Goal: Task Accomplishment & Management: Complete application form

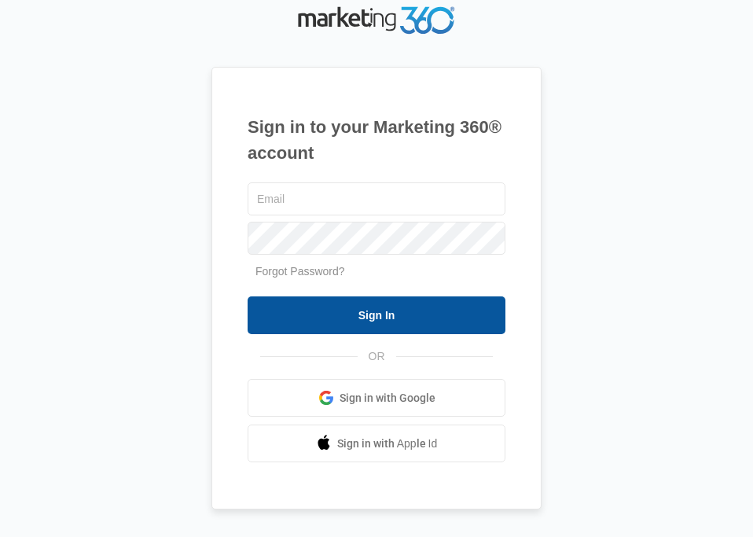
type input "pbassist@vintage-corp.com"
click at [409, 310] on input "Sign In" at bounding box center [377, 315] width 258 height 38
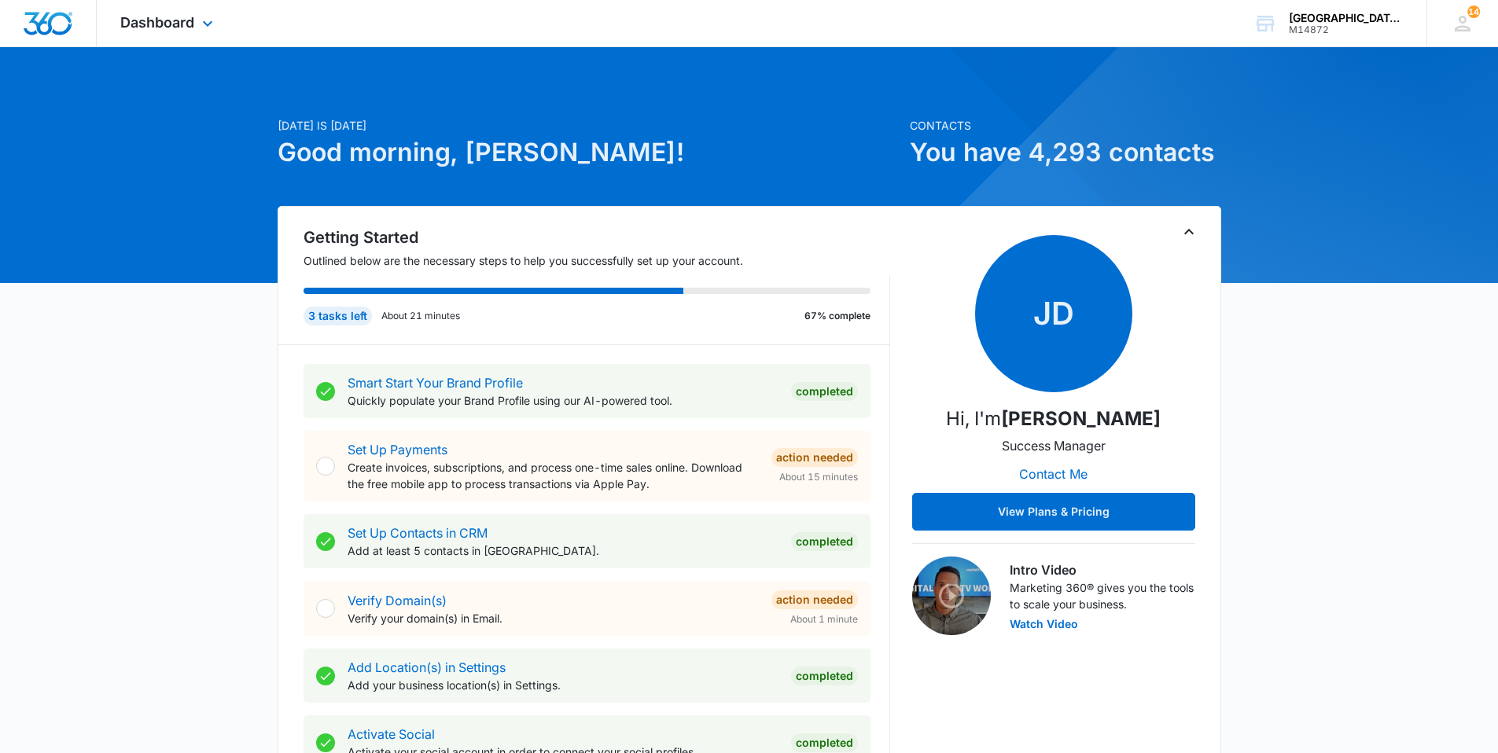
click at [190, 46] on div "Dashboard Apps Websites Forms CRM Email Social Content Ads Intelligence Files B…" at bounding box center [169, 23] width 144 height 46
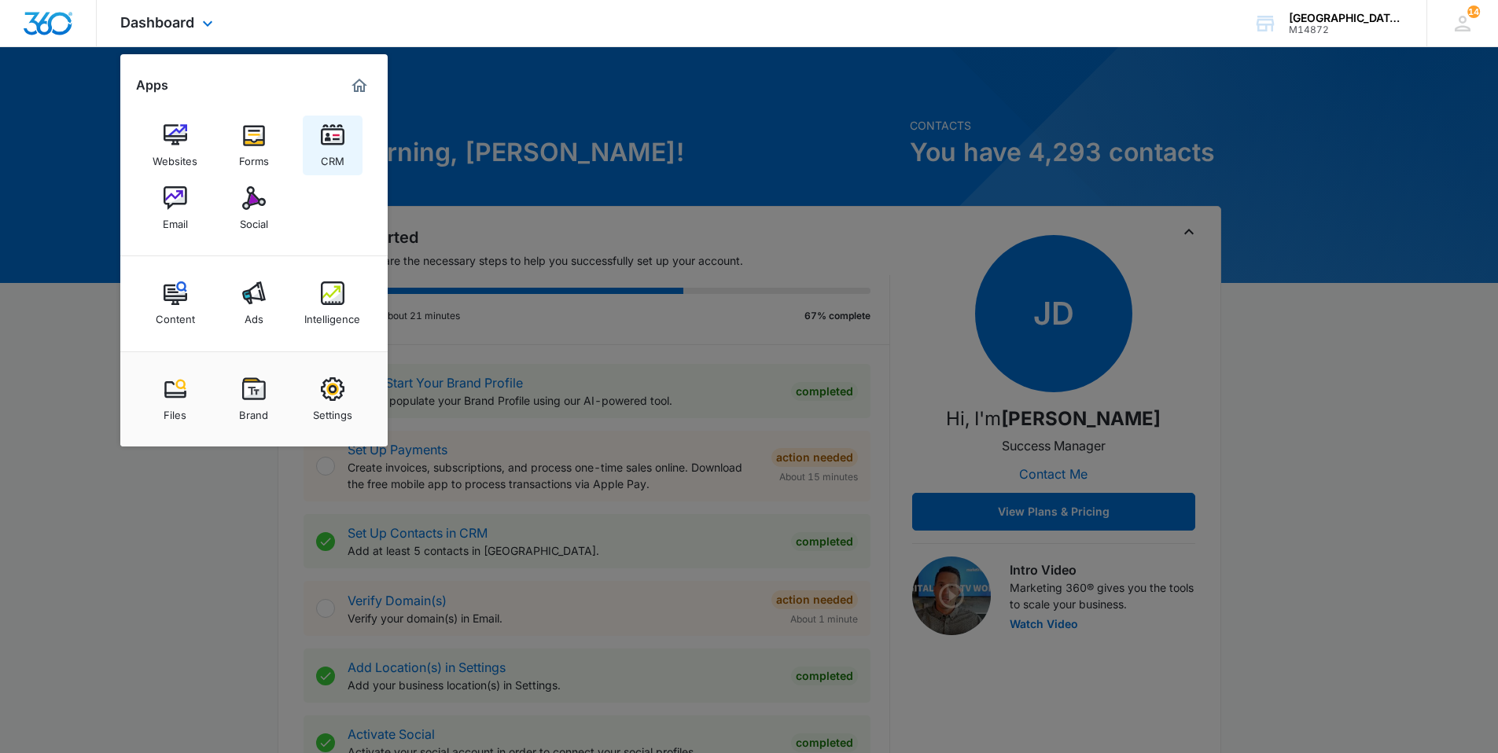
click at [323, 129] on img at bounding box center [333, 135] width 24 height 24
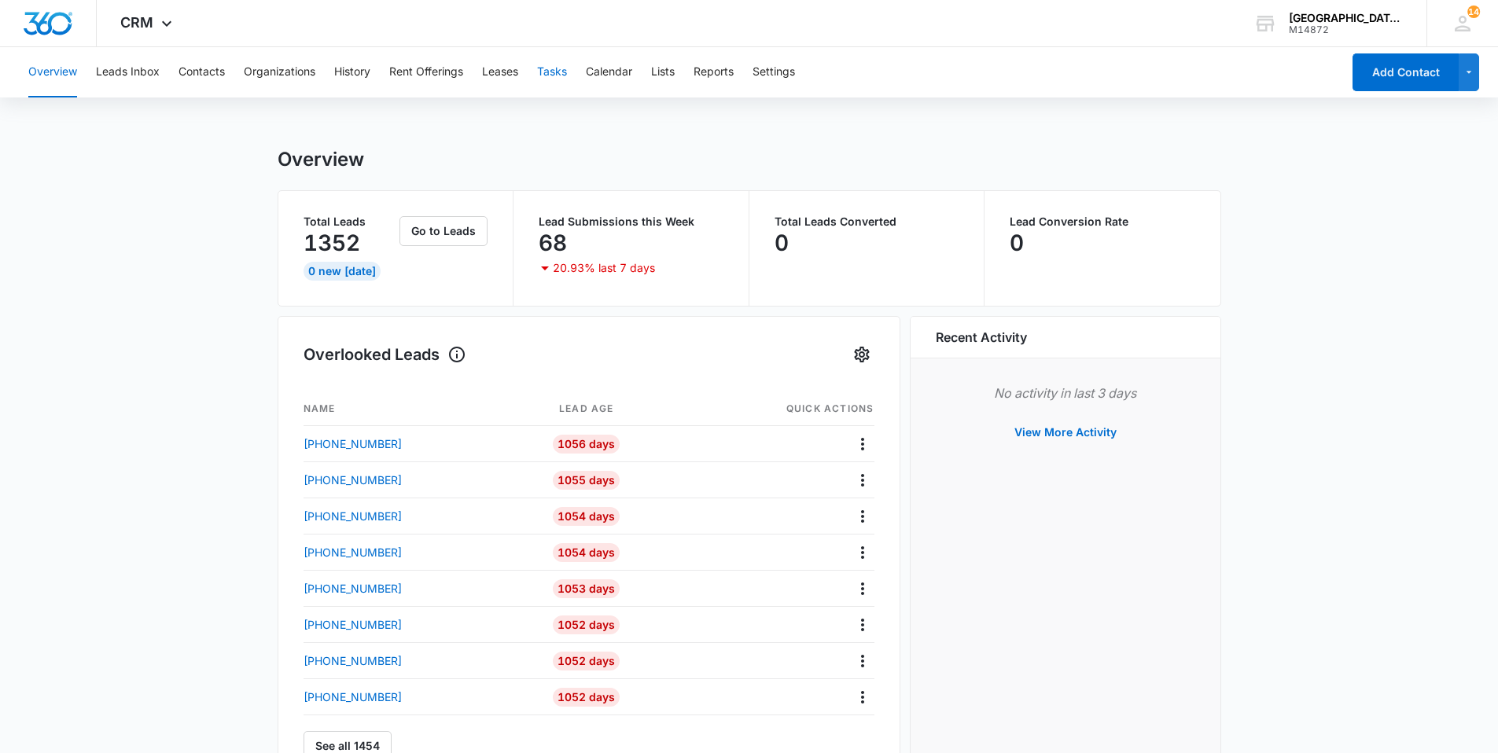
click at [540, 67] on button "Tasks" at bounding box center [552, 72] width 30 height 50
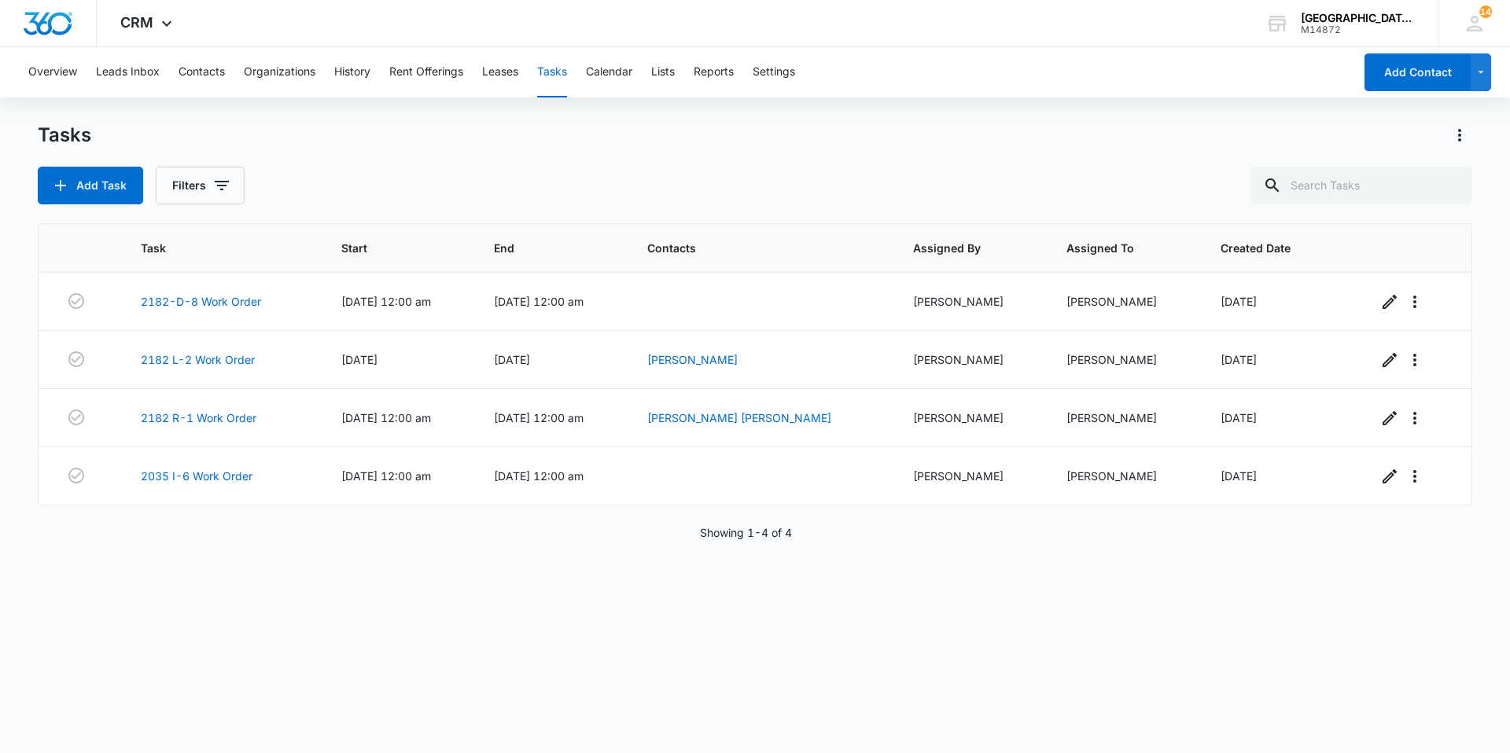
click at [142, 193] on div "Add Task Filters" at bounding box center [141, 186] width 207 height 38
click at [124, 186] on button "Add Task" at bounding box center [90, 186] width 105 height 38
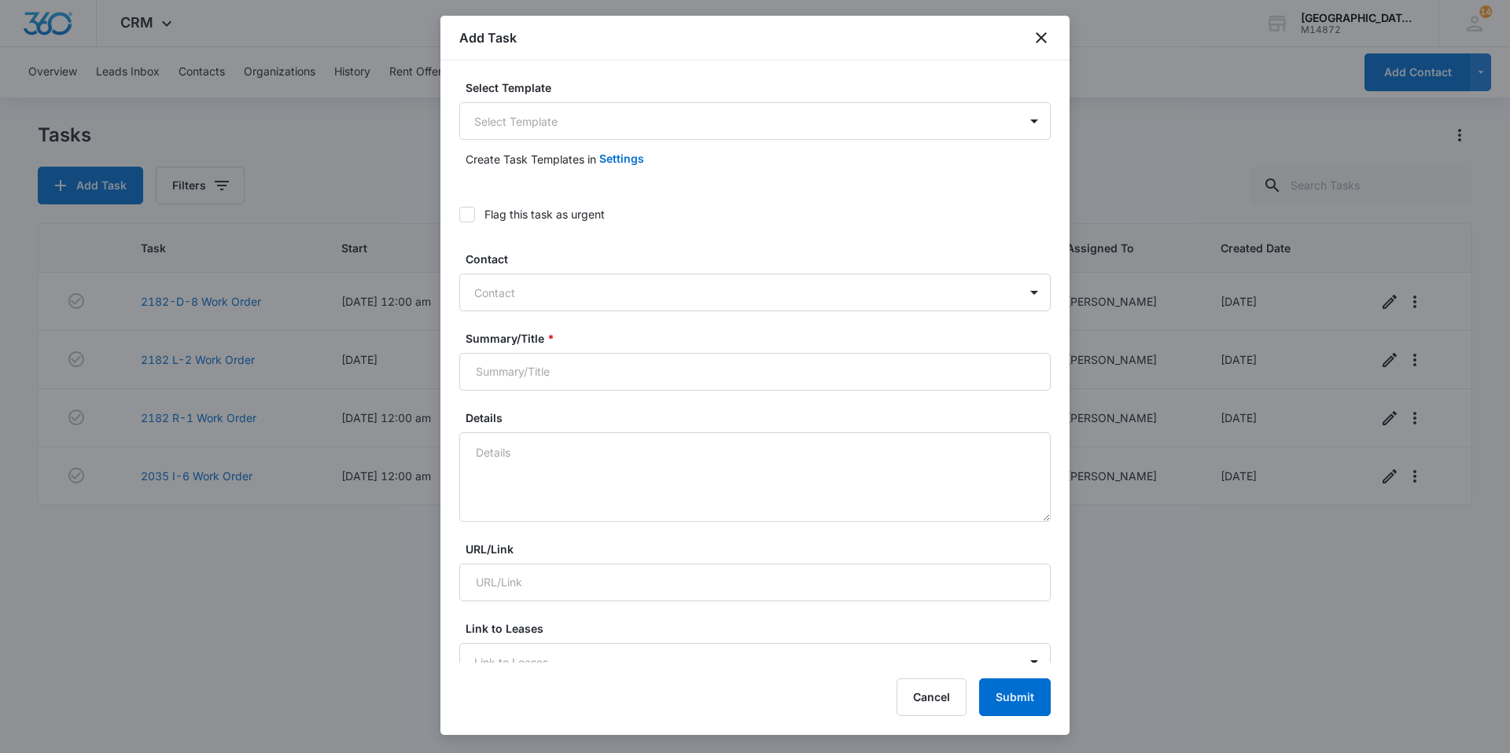
click at [477, 208] on label "Flag this task as urgent" at bounding box center [754, 214] width 591 height 17
click at [459, 215] on input "Flag this task as urgent" at bounding box center [459, 215] width 0 height 0
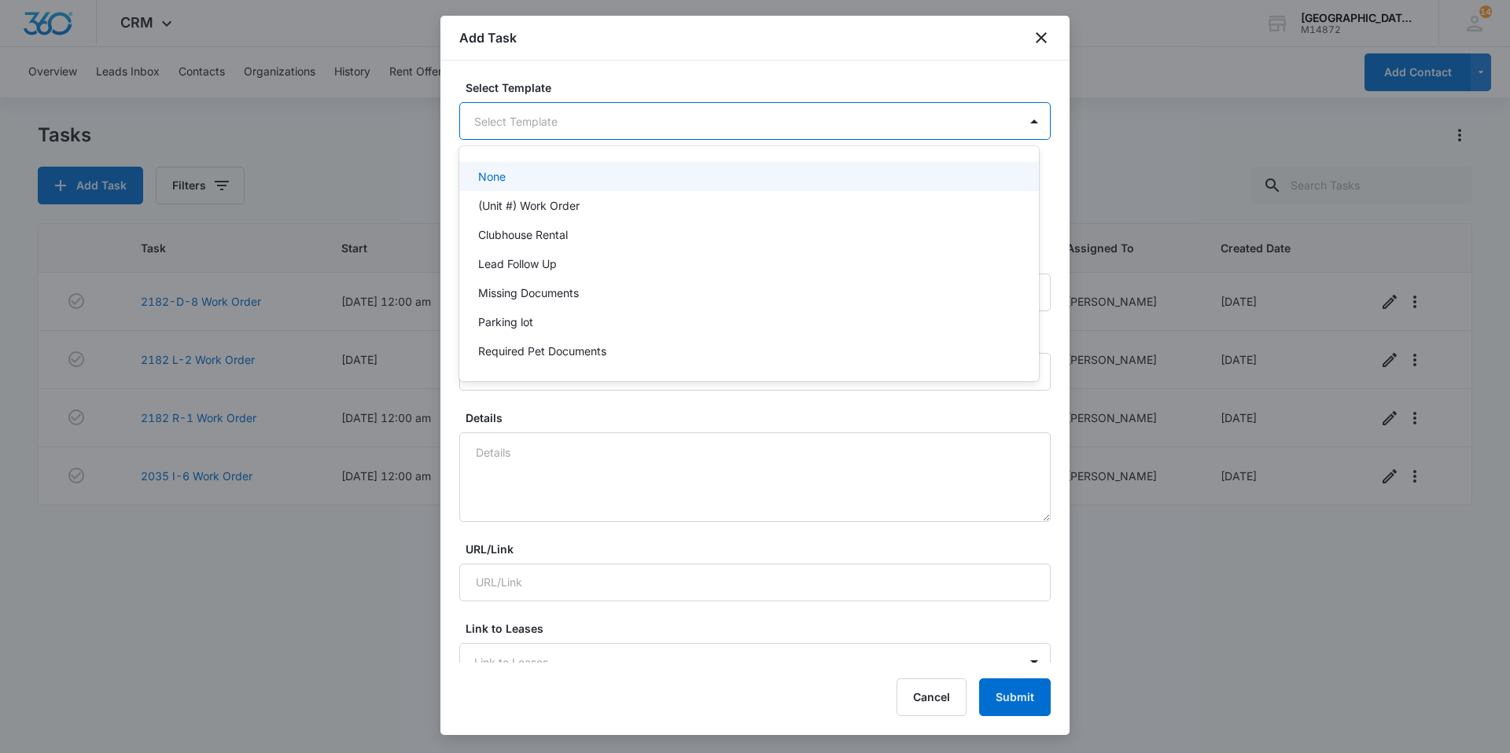
click at [521, 124] on body "CRM Apps Websites Forms CRM Email Social Content Ads Intelligence Files Brand S…" at bounding box center [755, 376] width 1510 height 753
click at [524, 190] on div "None" at bounding box center [748, 176] width 579 height 29
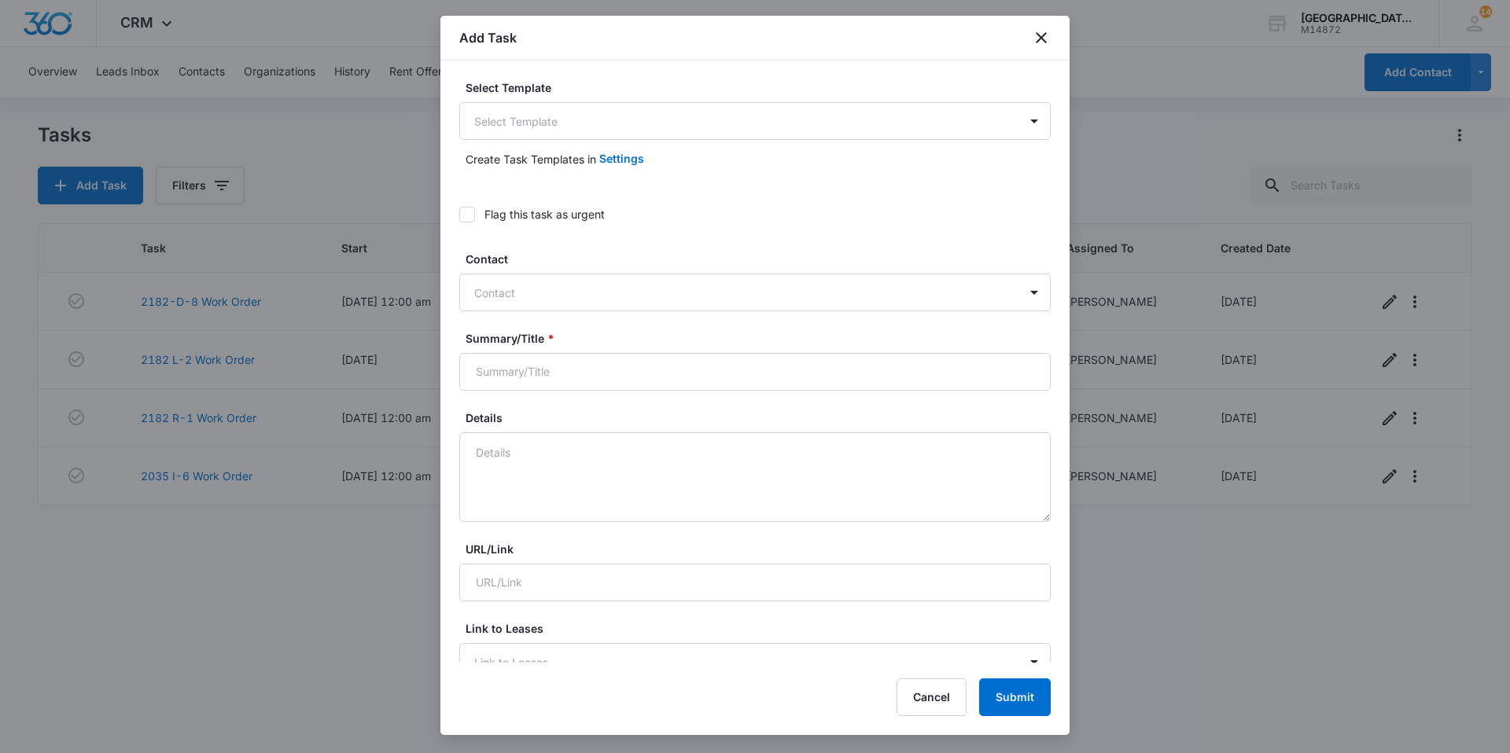
click at [510, 99] on div "Select Template Select Template" at bounding box center [754, 109] width 591 height 61
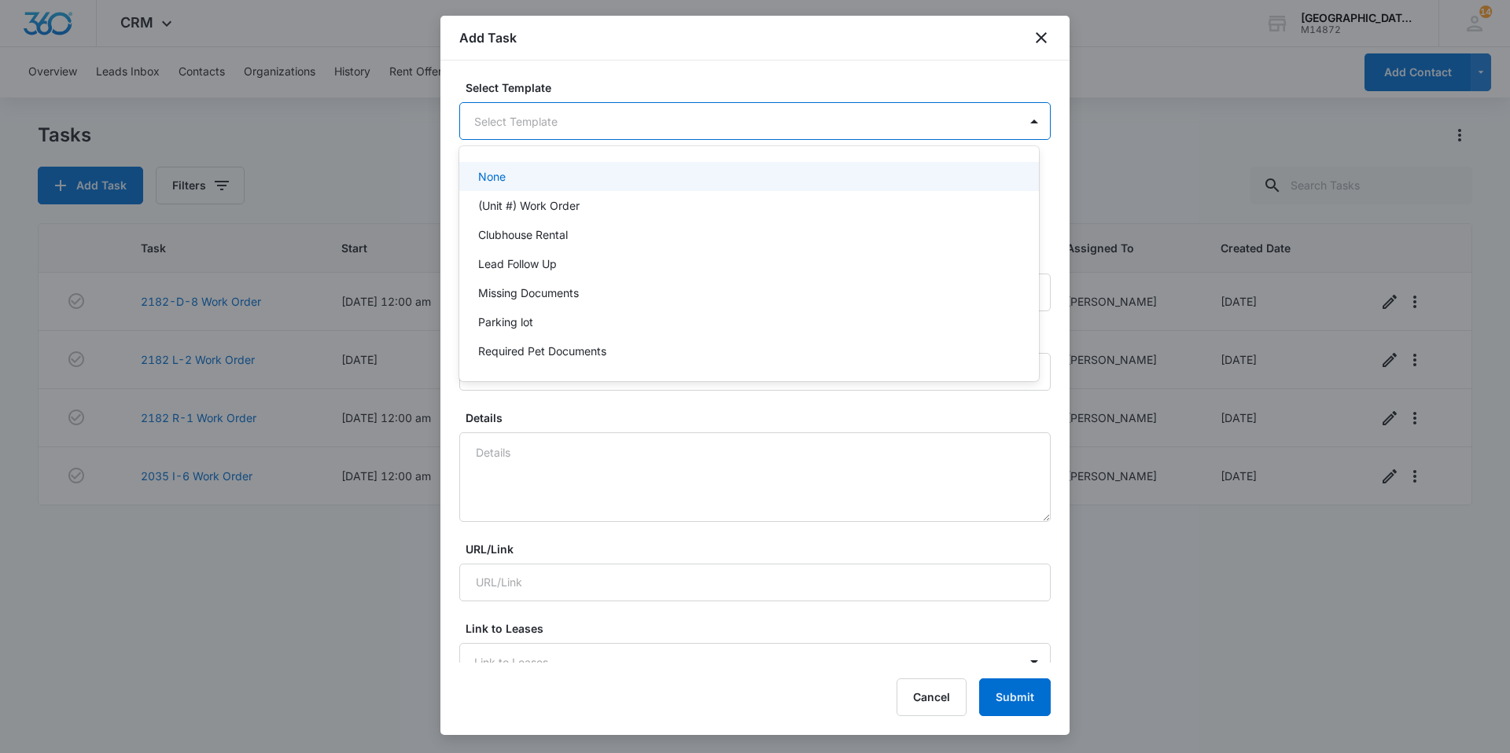
click at [510, 115] on body "CRM Apps Websites Forms CRM Email Social Content Ads Intelligence Files Brand S…" at bounding box center [755, 376] width 1510 height 753
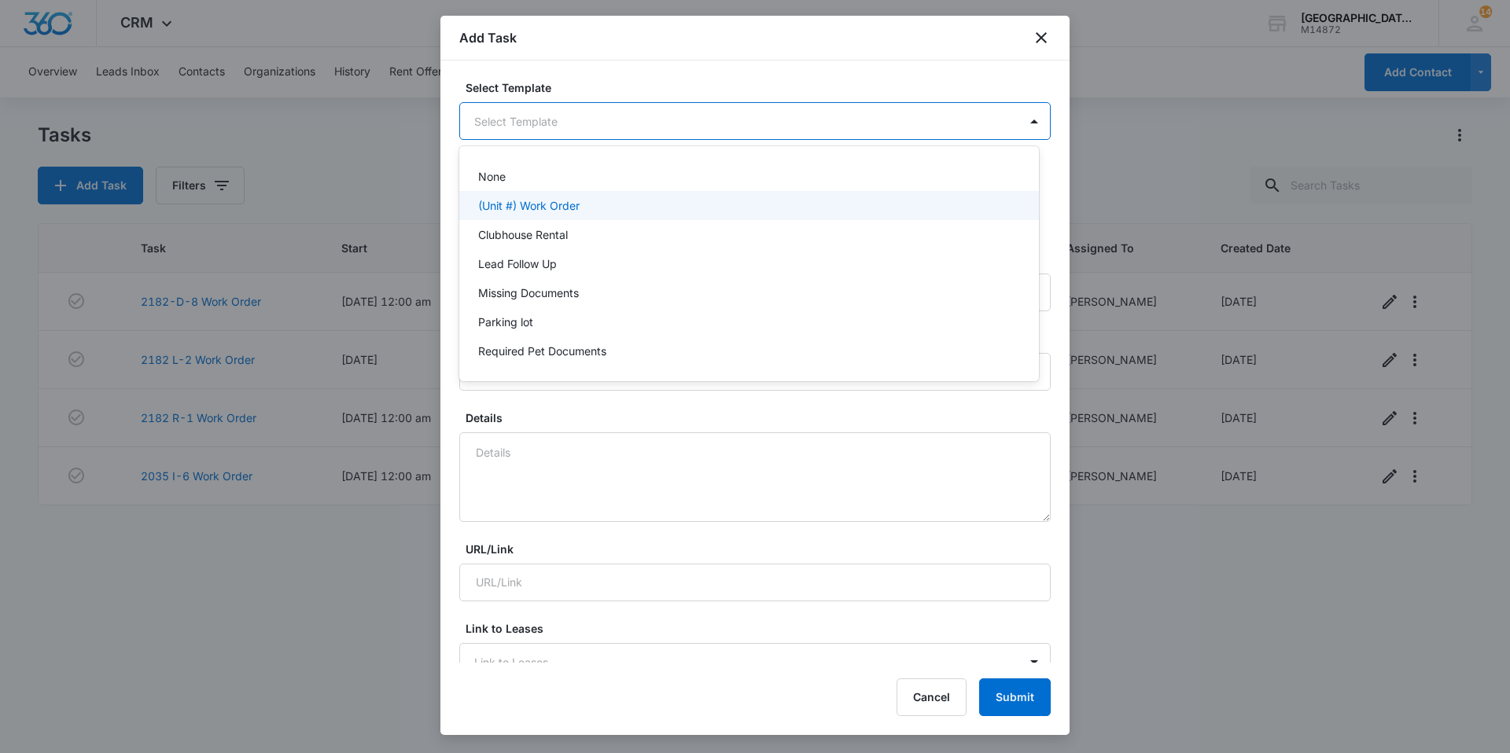
click at [521, 198] on p "(Unit #) Work Order" at bounding box center [528, 205] width 101 height 17
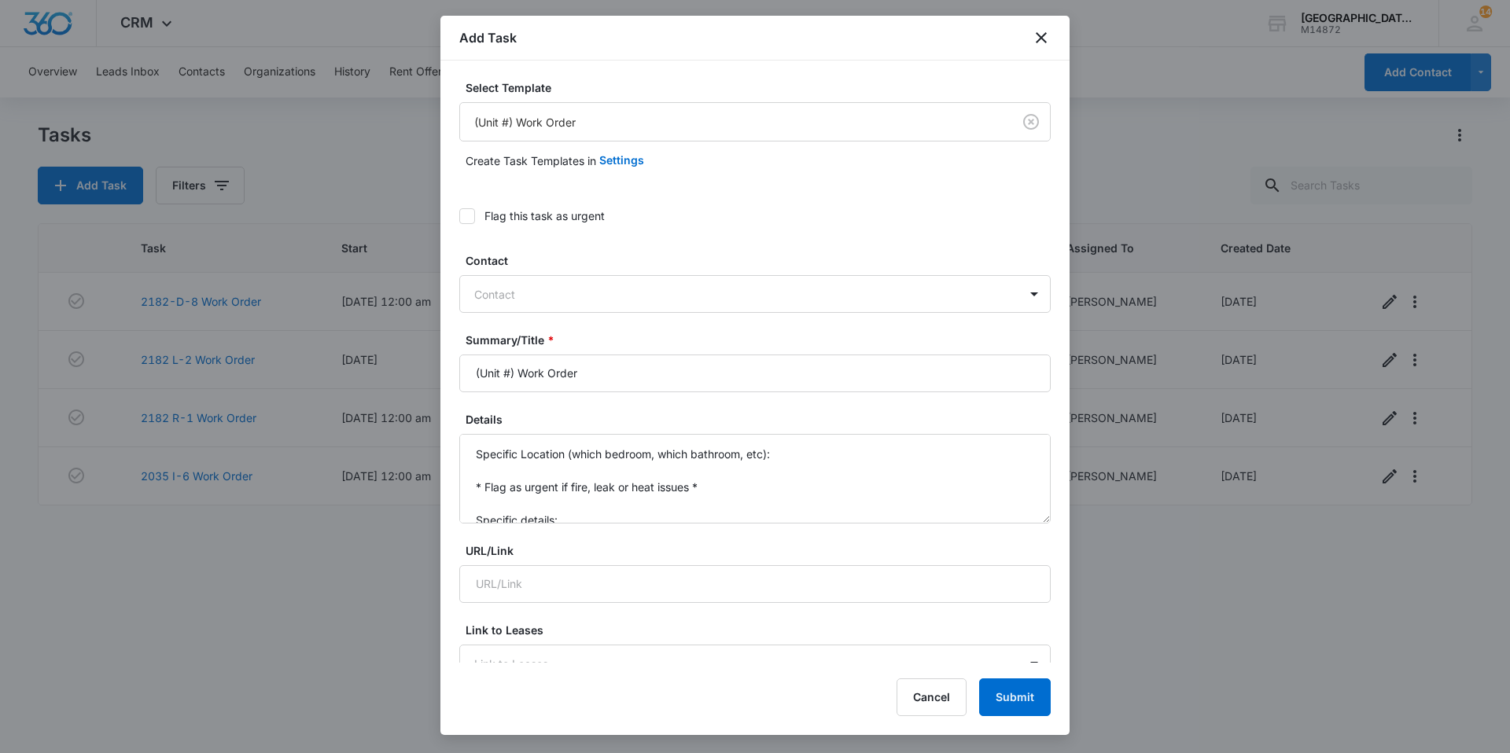
click at [470, 220] on icon at bounding box center [467, 216] width 14 height 14
click at [459, 216] on input "Flag this task as urgent" at bounding box center [459, 216] width 0 height 0
click at [528, 311] on div "Contact" at bounding box center [739, 294] width 558 height 35
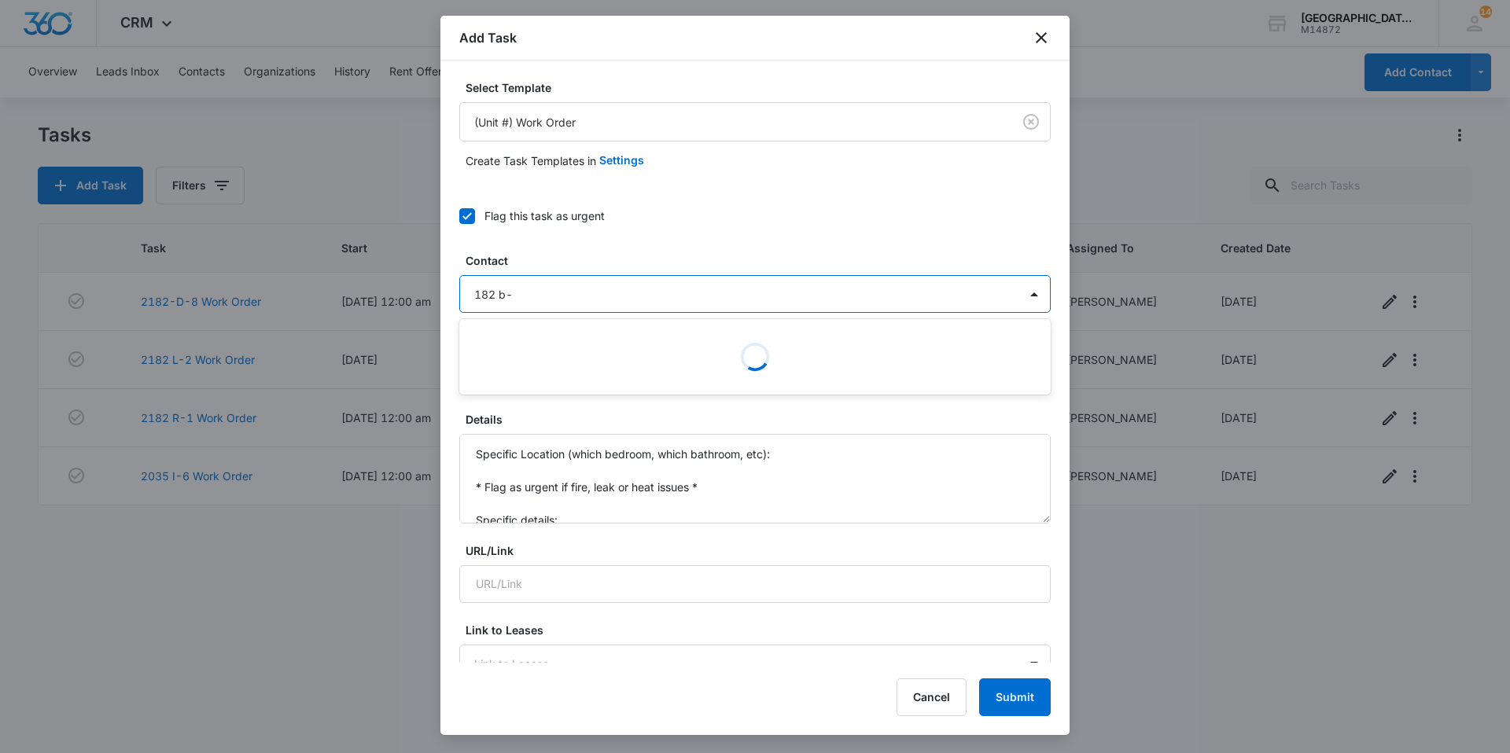
type input "182 b-4"
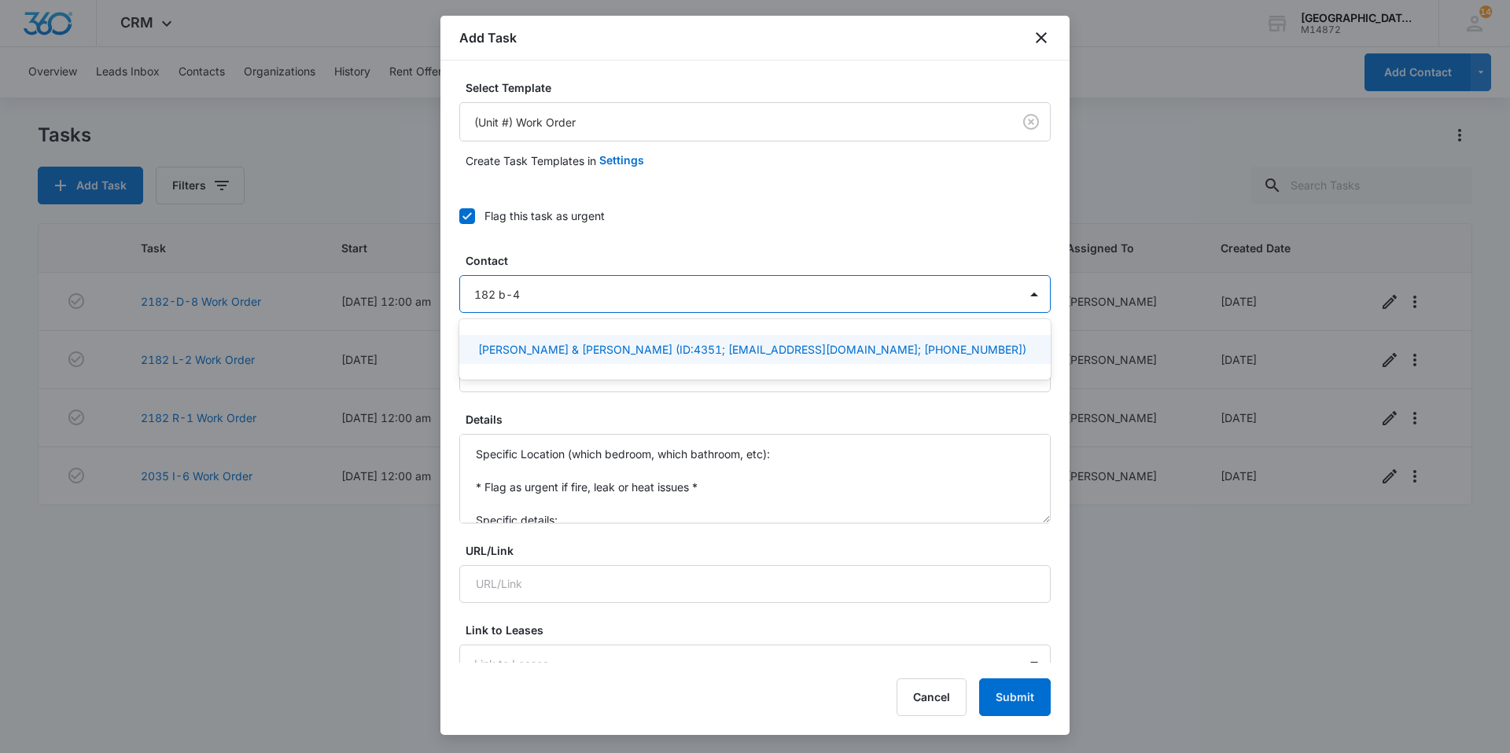
click at [552, 344] on p "[PERSON_NAME] & [PERSON_NAME] (ID:4351; [EMAIL_ADDRESS][DOMAIN_NAME]; [PHONE_NU…" at bounding box center [752, 349] width 548 height 17
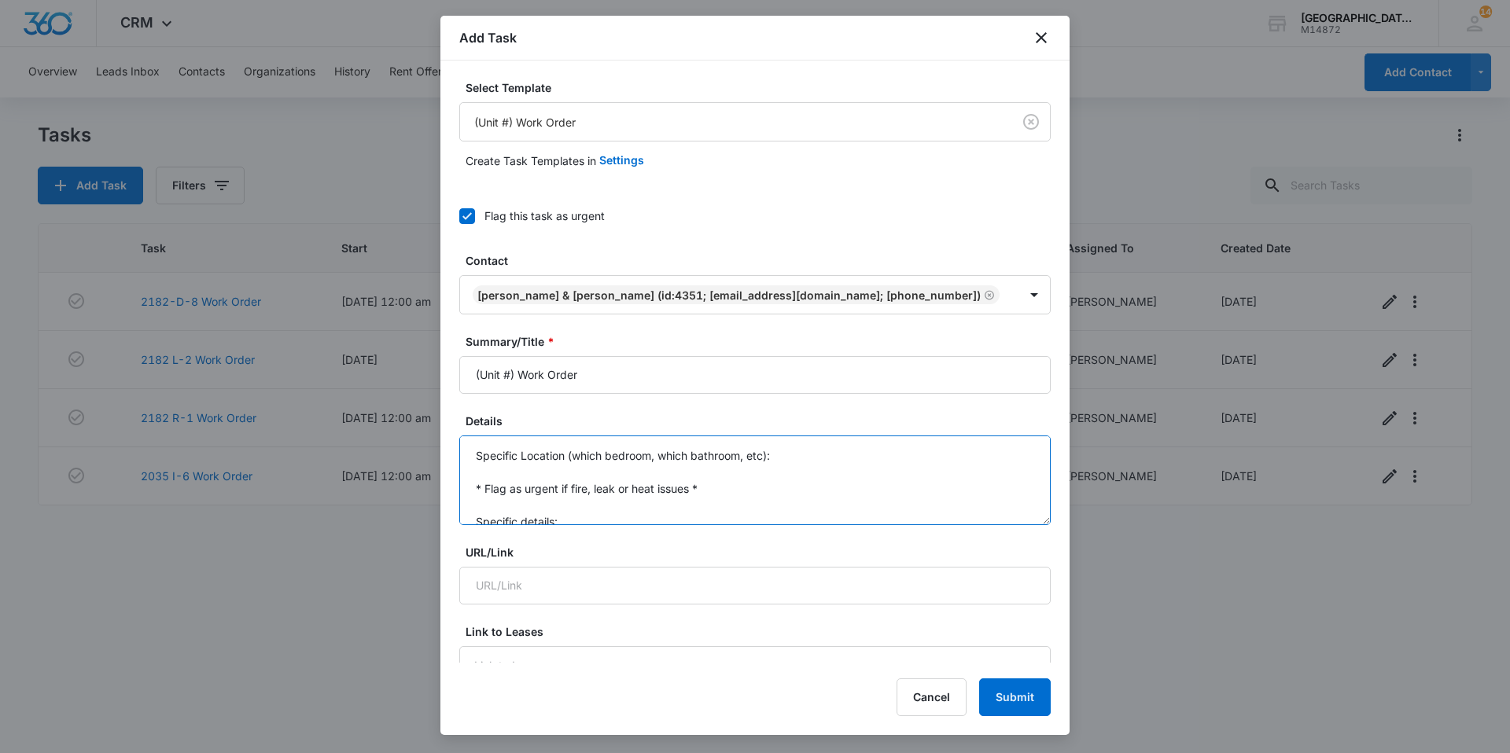
scroll to position [33, 0]
drag, startPoint x: 475, startPoint y: 461, endPoint x: 616, endPoint y: 536, distance: 160.4
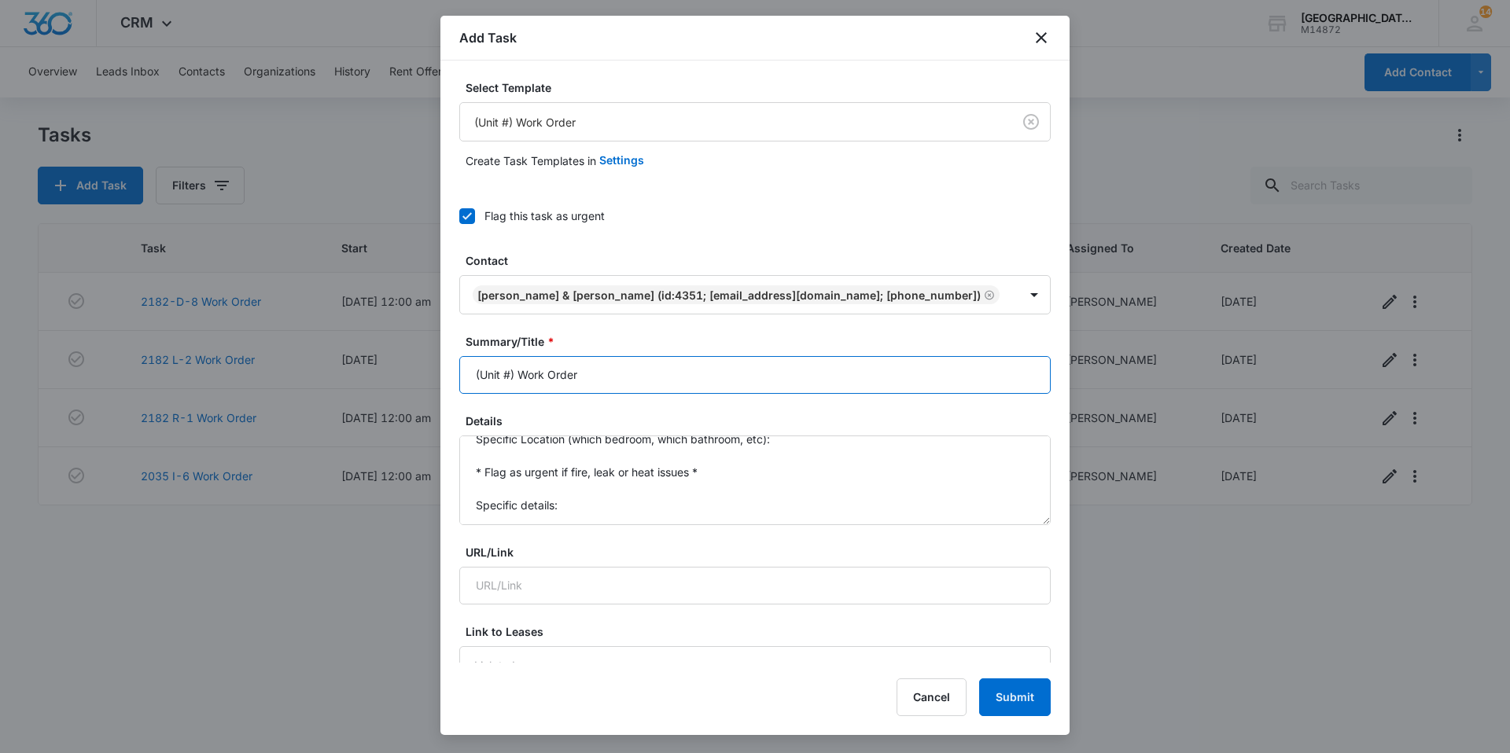
drag, startPoint x: 515, startPoint y: 369, endPoint x: 436, endPoint y: 395, distance: 83.0
click at [436, 395] on body "CRM Apps Websites Forms CRM Email Social Content Ads Intelligence Files Brand S…" at bounding box center [755, 376] width 1510 height 753
type input "2182 B-4 Work Order"
drag, startPoint x: 477, startPoint y: 451, endPoint x: 663, endPoint y: 550, distance: 210.3
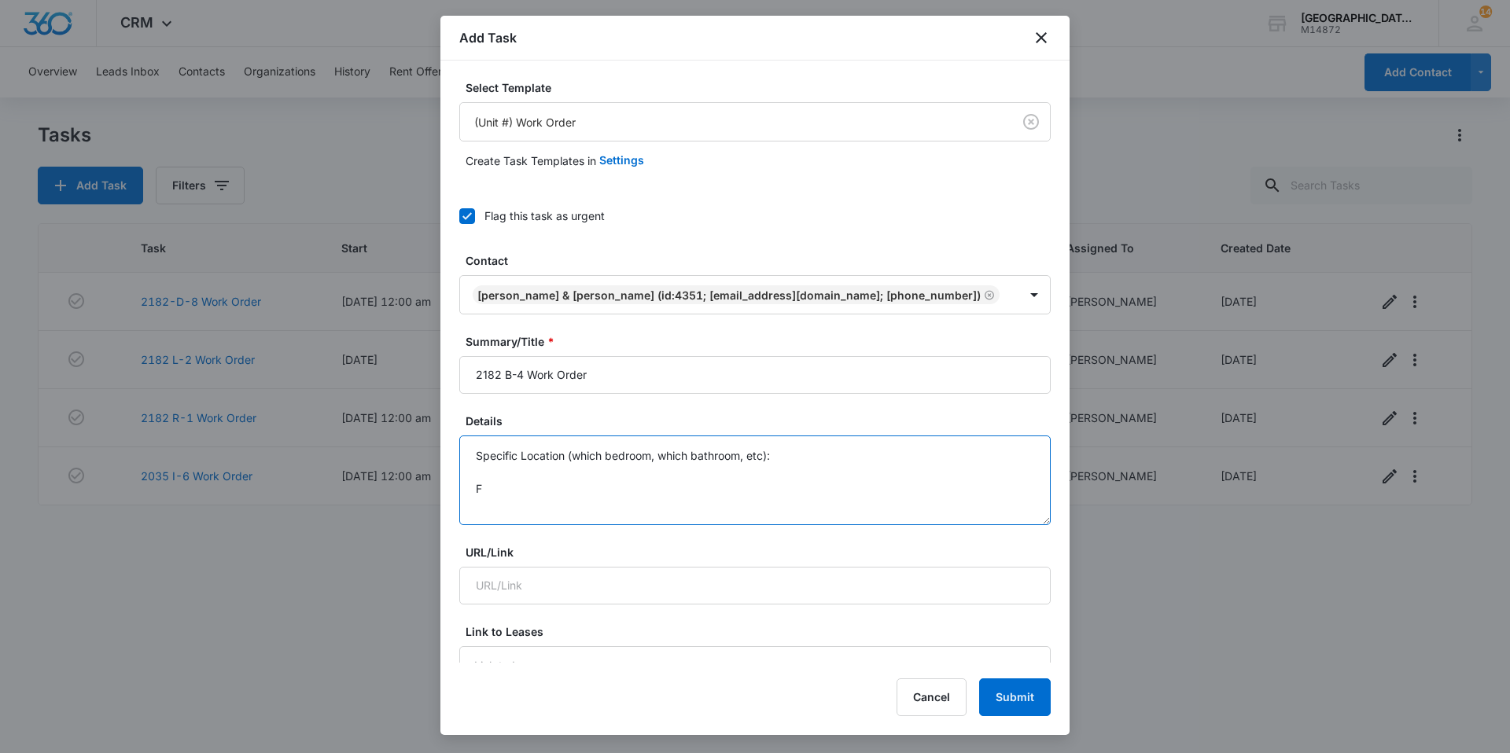
scroll to position [0, 0]
type textarea "S"
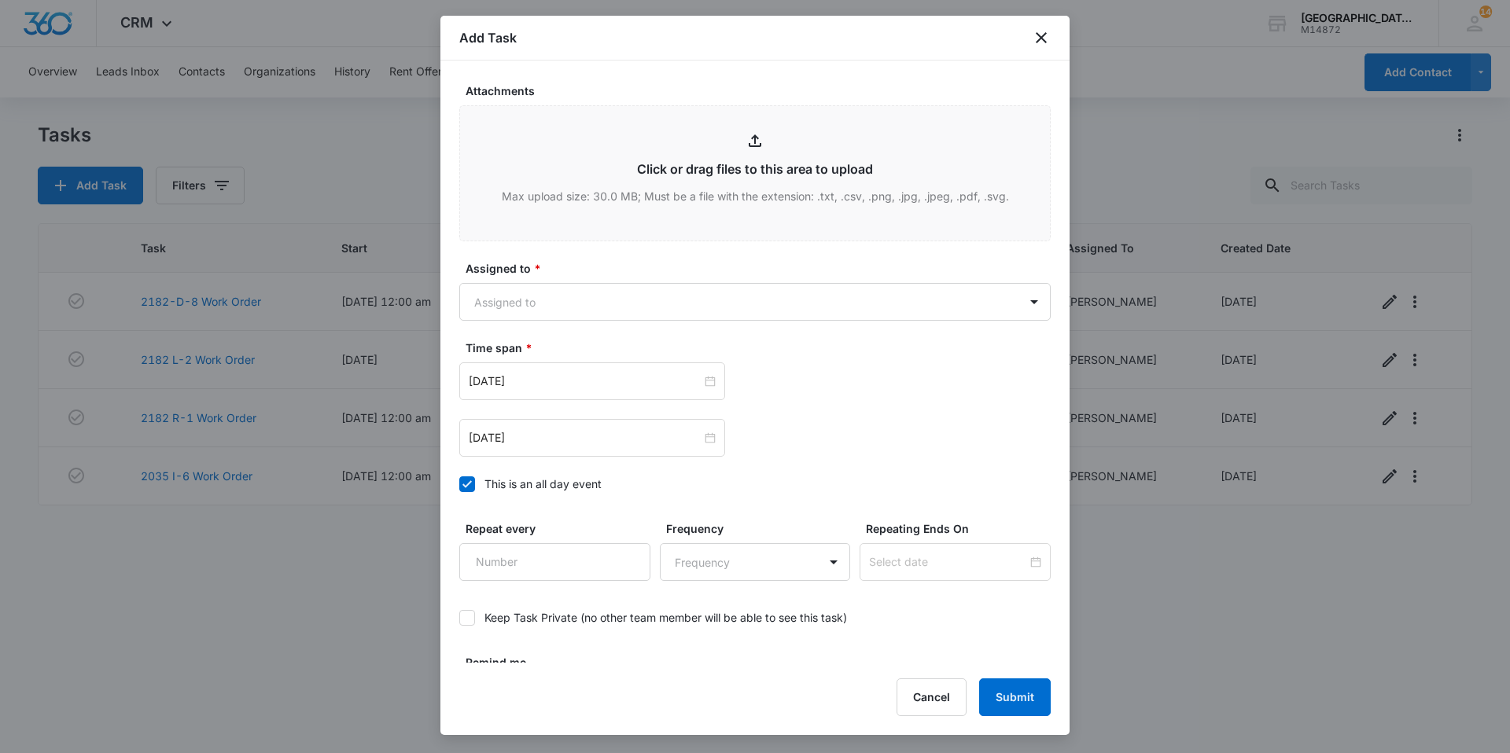
scroll to position [852, 0]
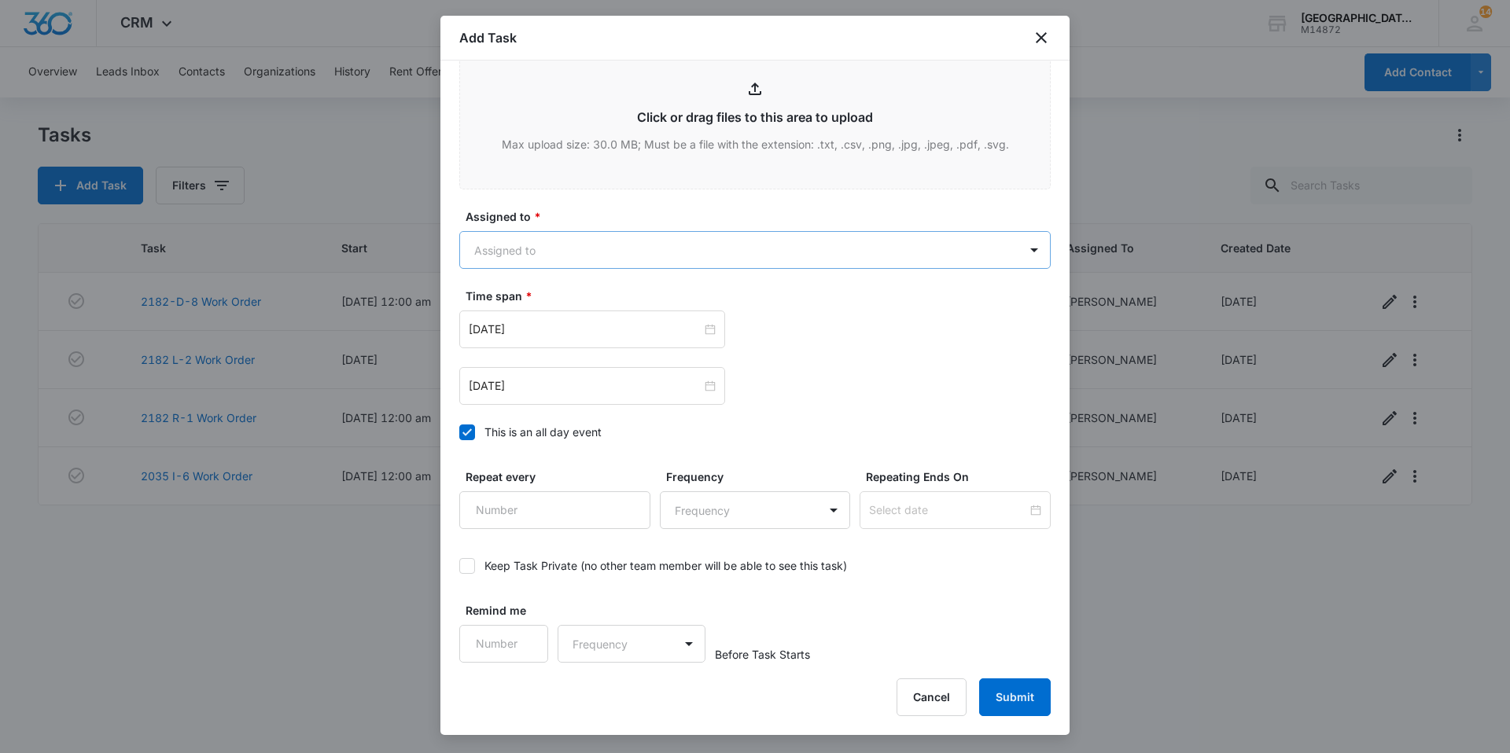
type textarea "Front door lock is out of battery. [PERSON_NAME] mentioned that the lock does n…"
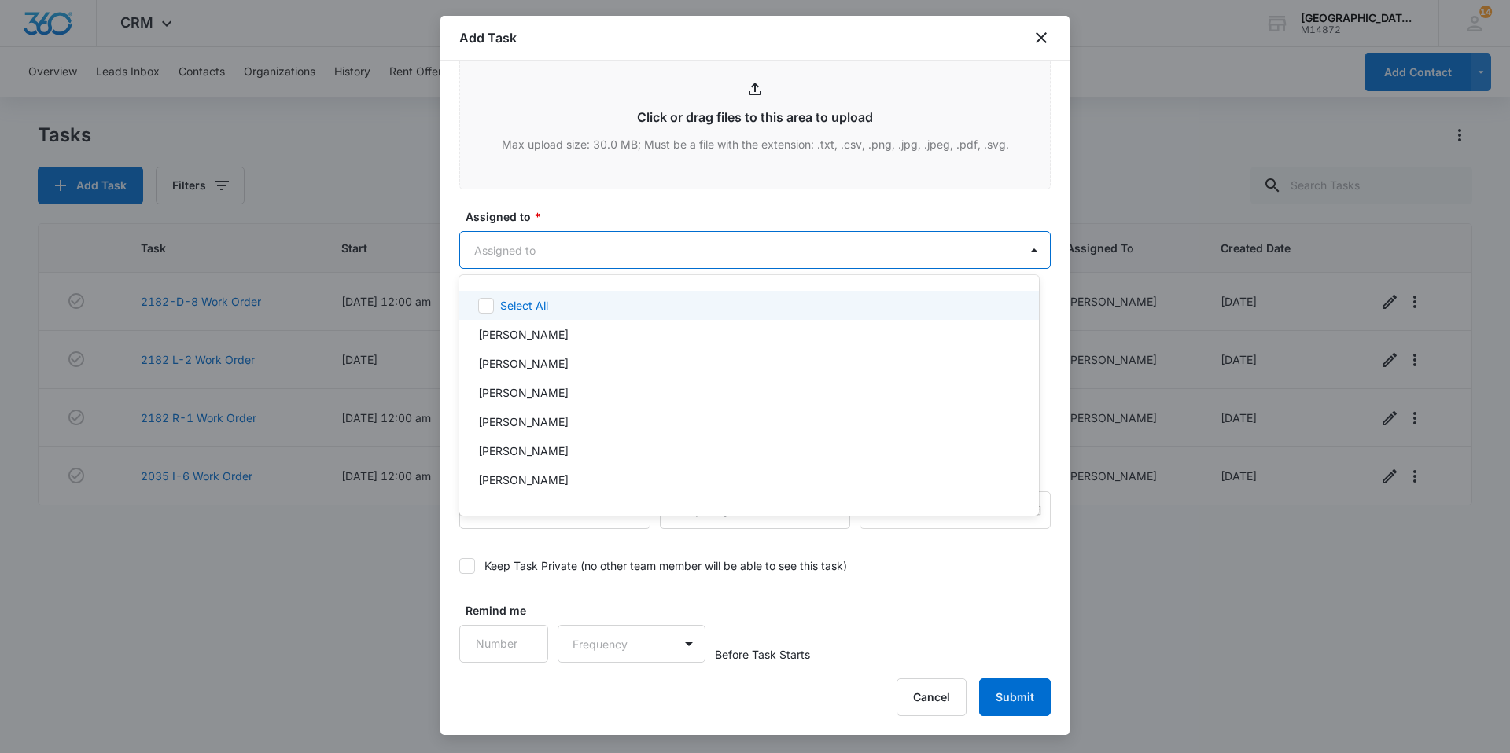
click at [605, 256] on body "CRM Apps Websites Forms CRM Email Social Content Ads Intelligence Files Brand S…" at bounding box center [755, 376] width 1510 height 753
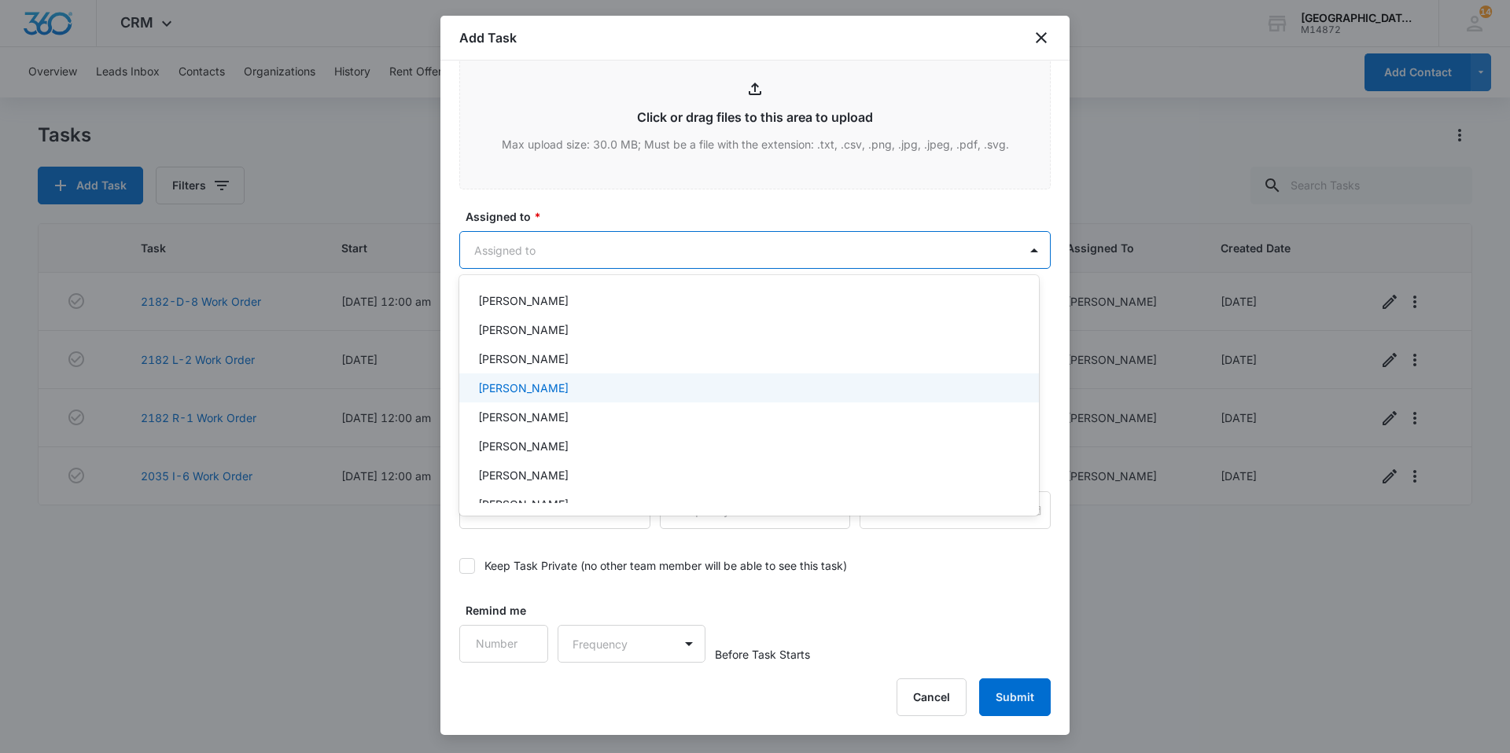
scroll to position [157, 0]
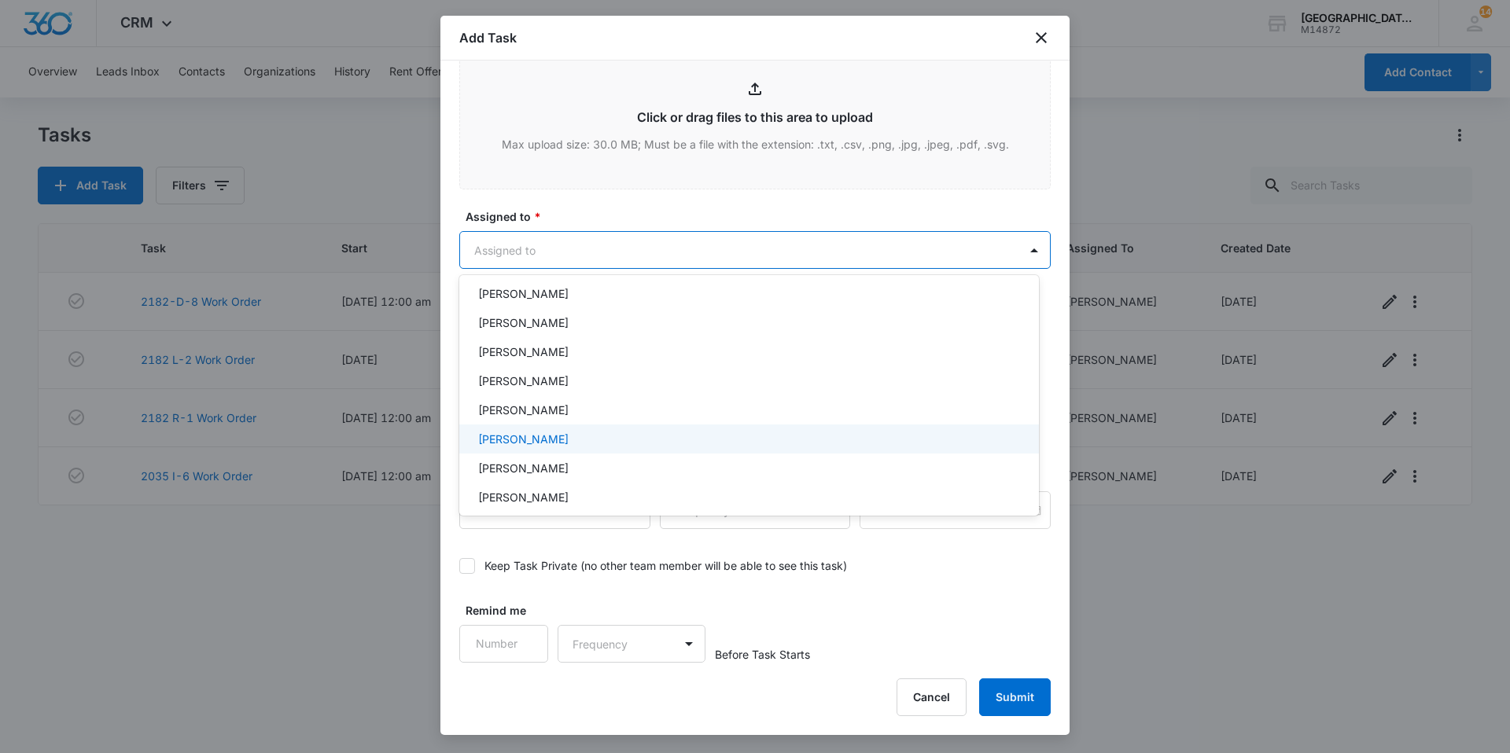
click at [563, 440] on div "[PERSON_NAME]" at bounding box center [747, 439] width 539 height 17
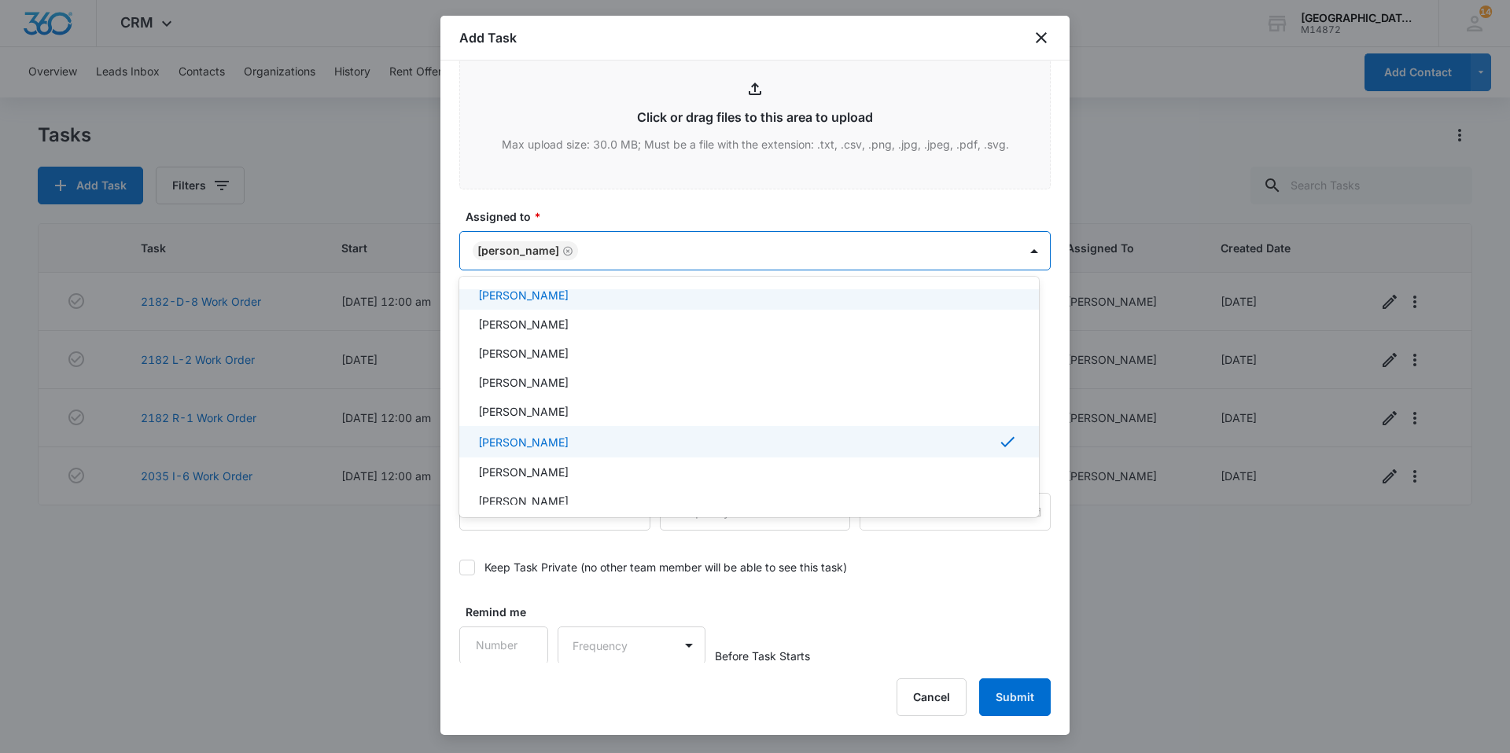
click at [617, 253] on div at bounding box center [755, 376] width 1510 height 753
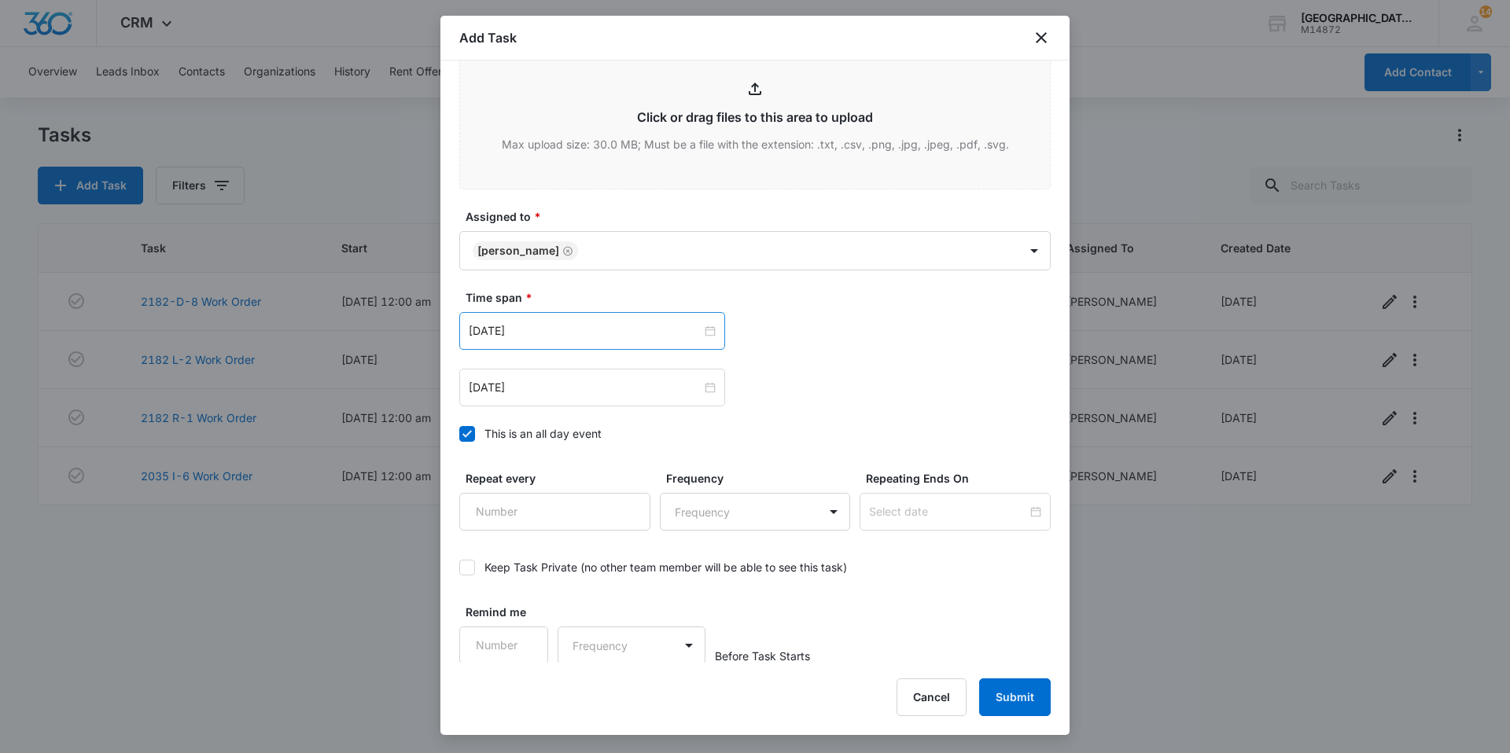
click at [596, 341] on div "[DATE]" at bounding box center [592, 331] width 266 height 38
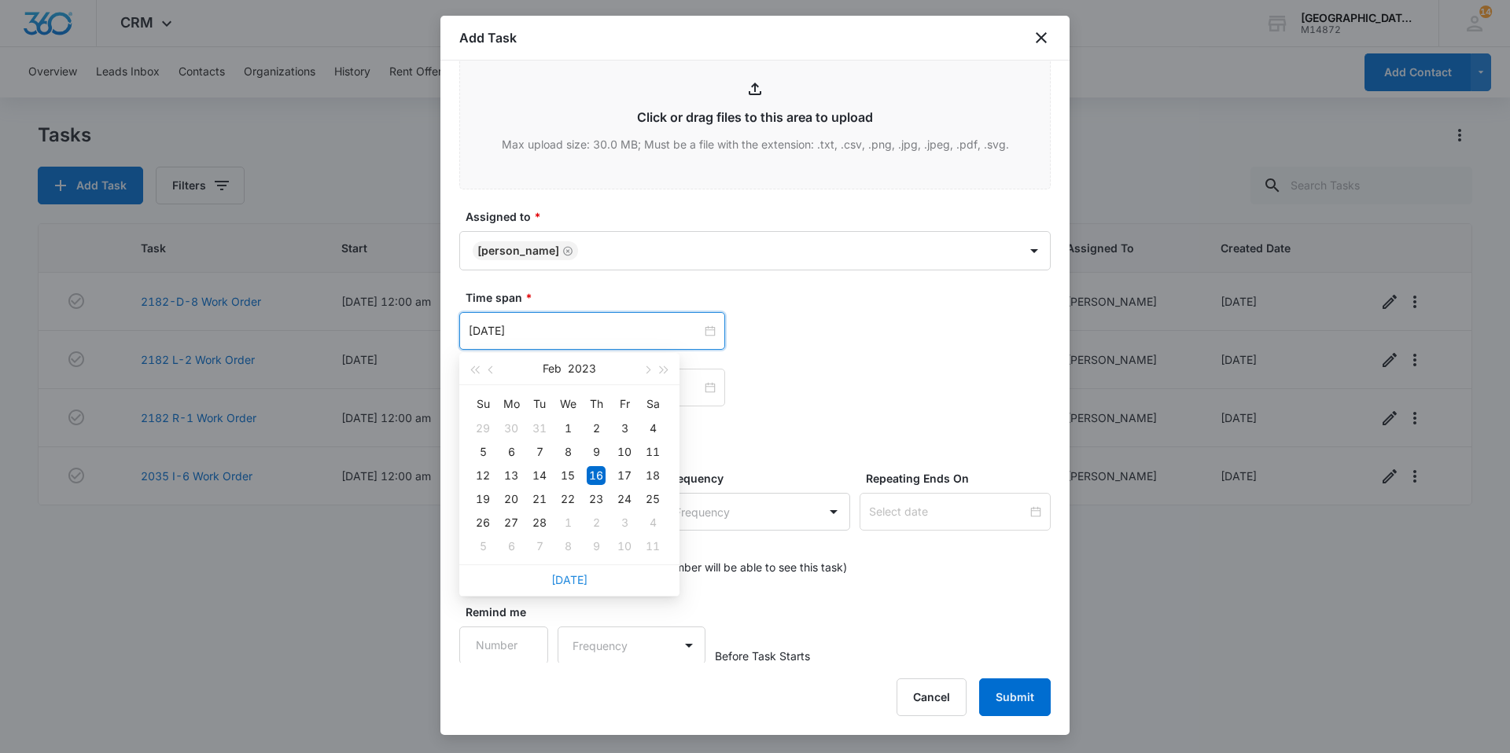
click at [561, 505] on link "[DATE]" at bounding box center [569, 579] width 36 height 13
type input "[DATE]"
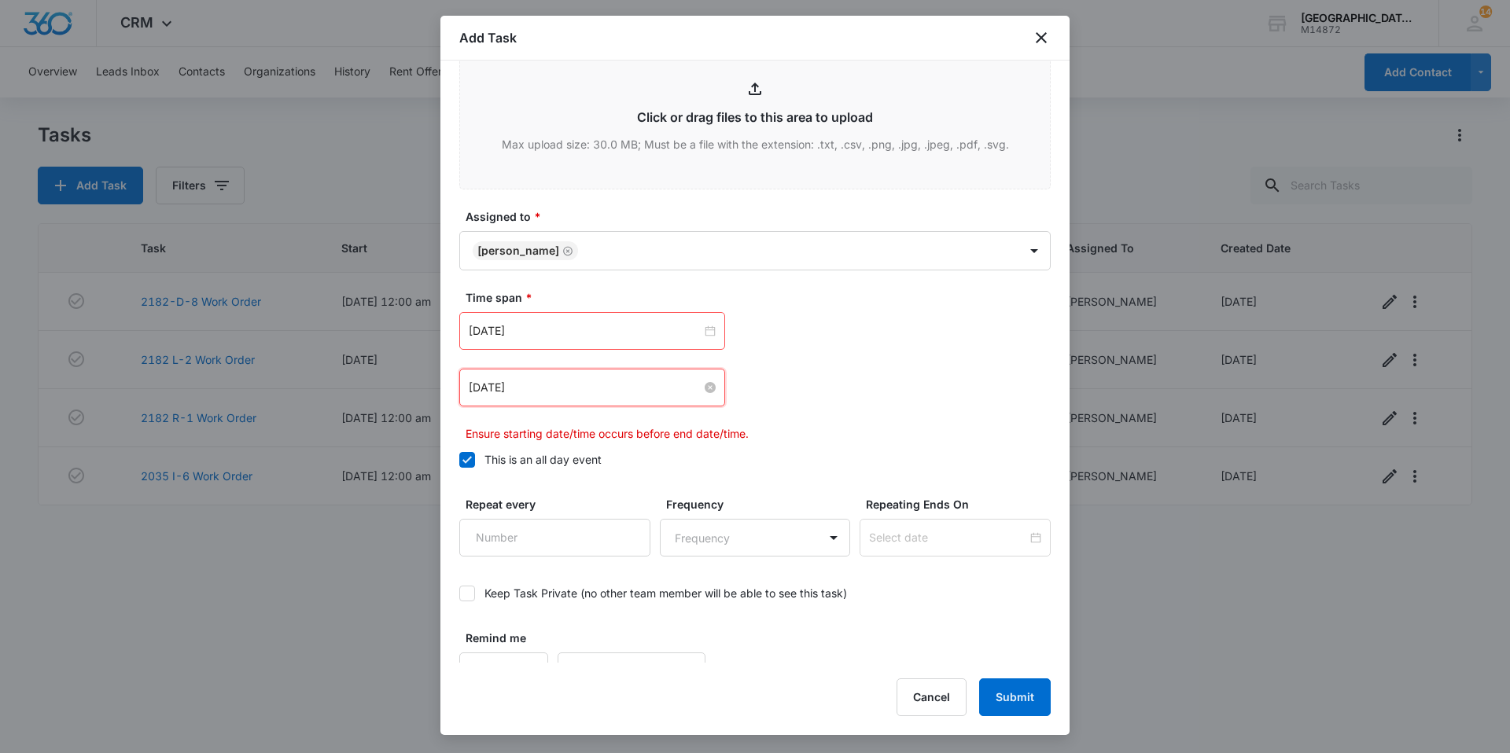
click at [570, 386] on input "[DATE]" at bounding box center [585, 387] width 233 height 17
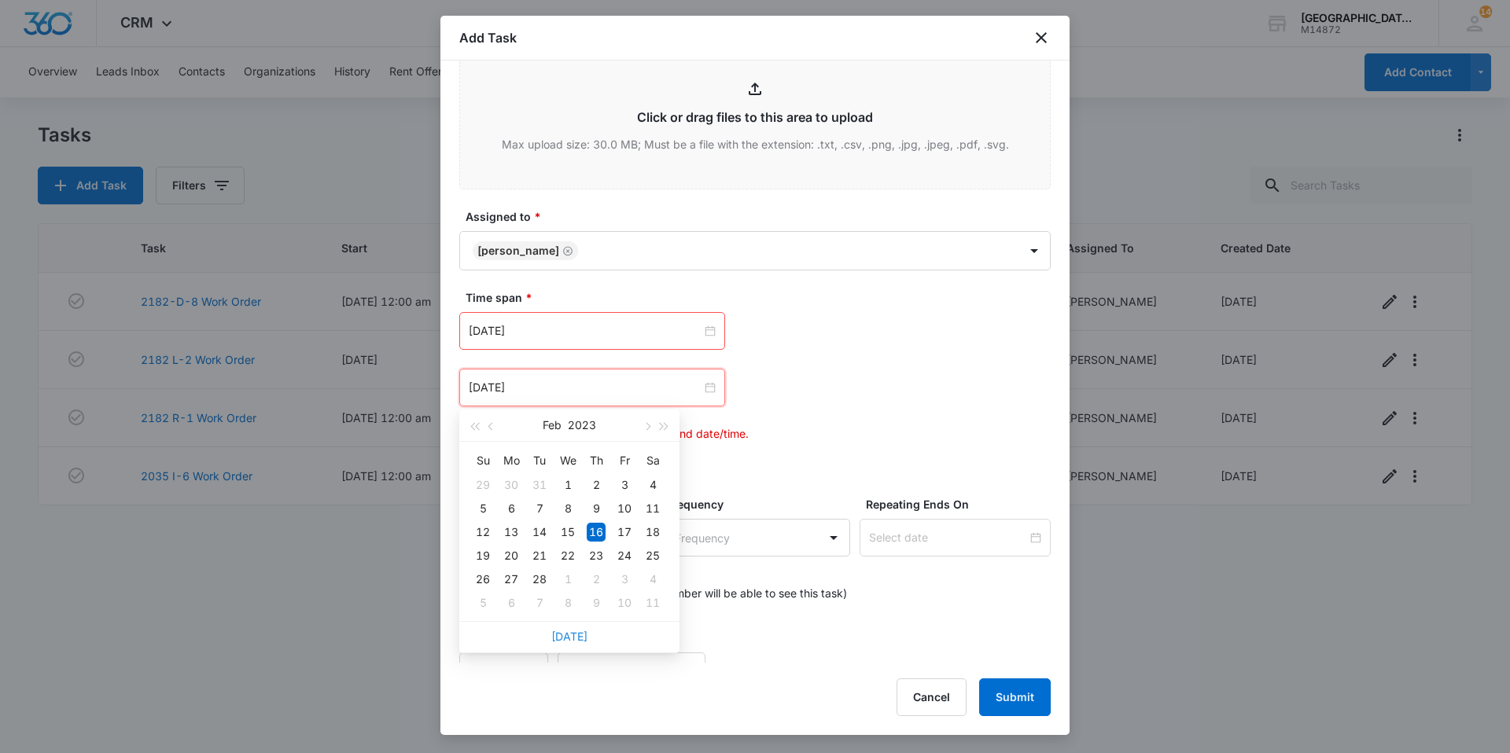
click at [572, 505] on link "[DATE]" at bounding box center [569, 636] width 36 height 13
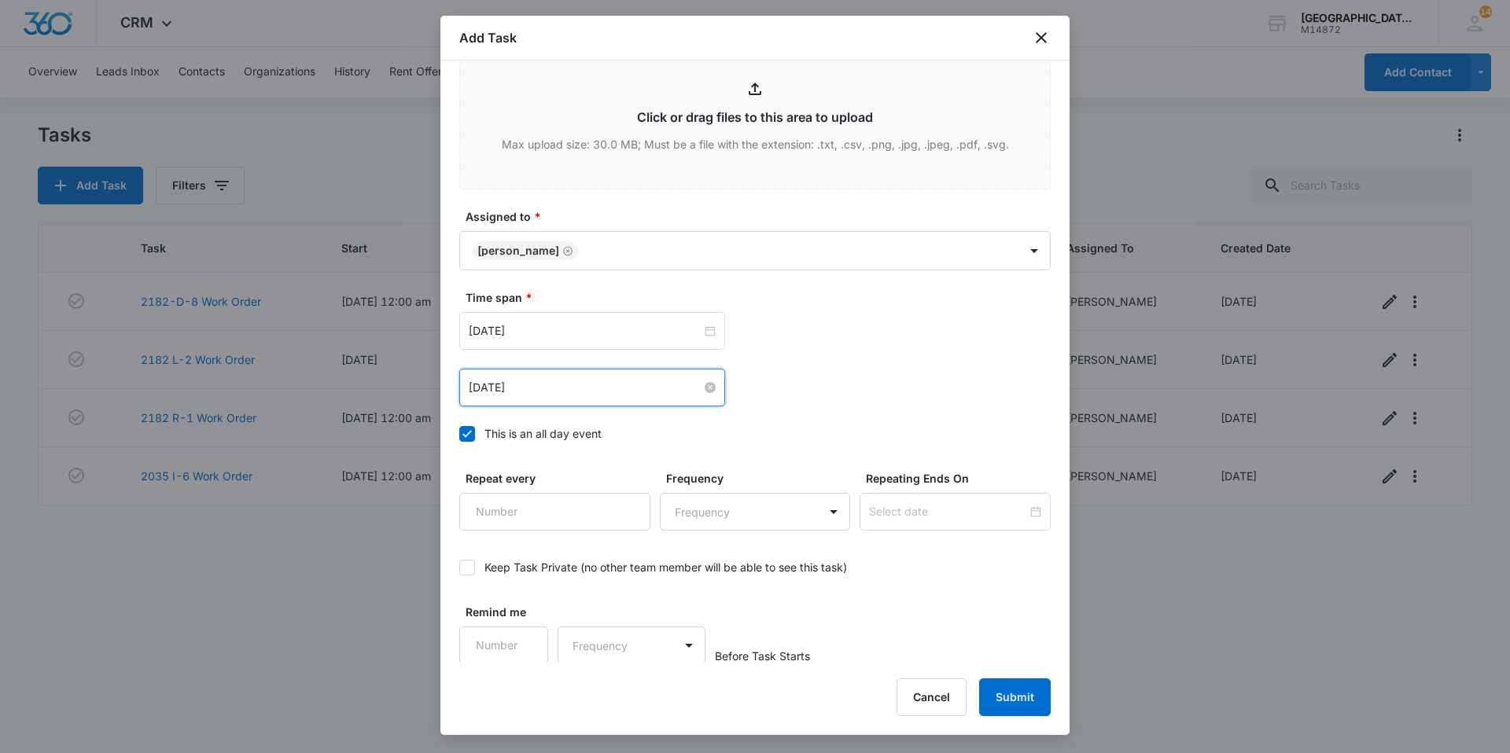
click at [556, 387] on input "[DATE]" at bounding box center [585, 387] width 233 height 17
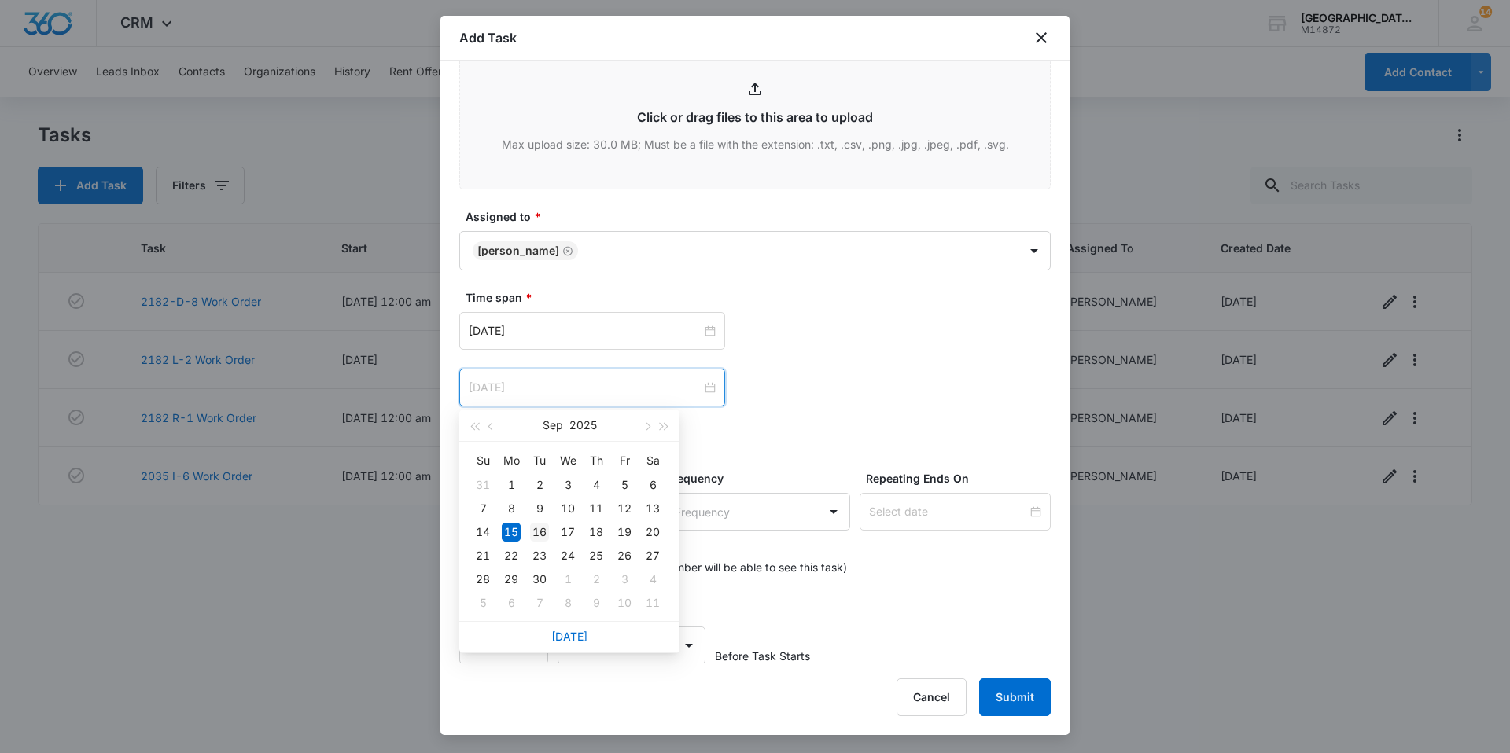
type input "[DATE]"
click at [528, 505] on td "16" at bounding box center [539, 533] width 28 height 24
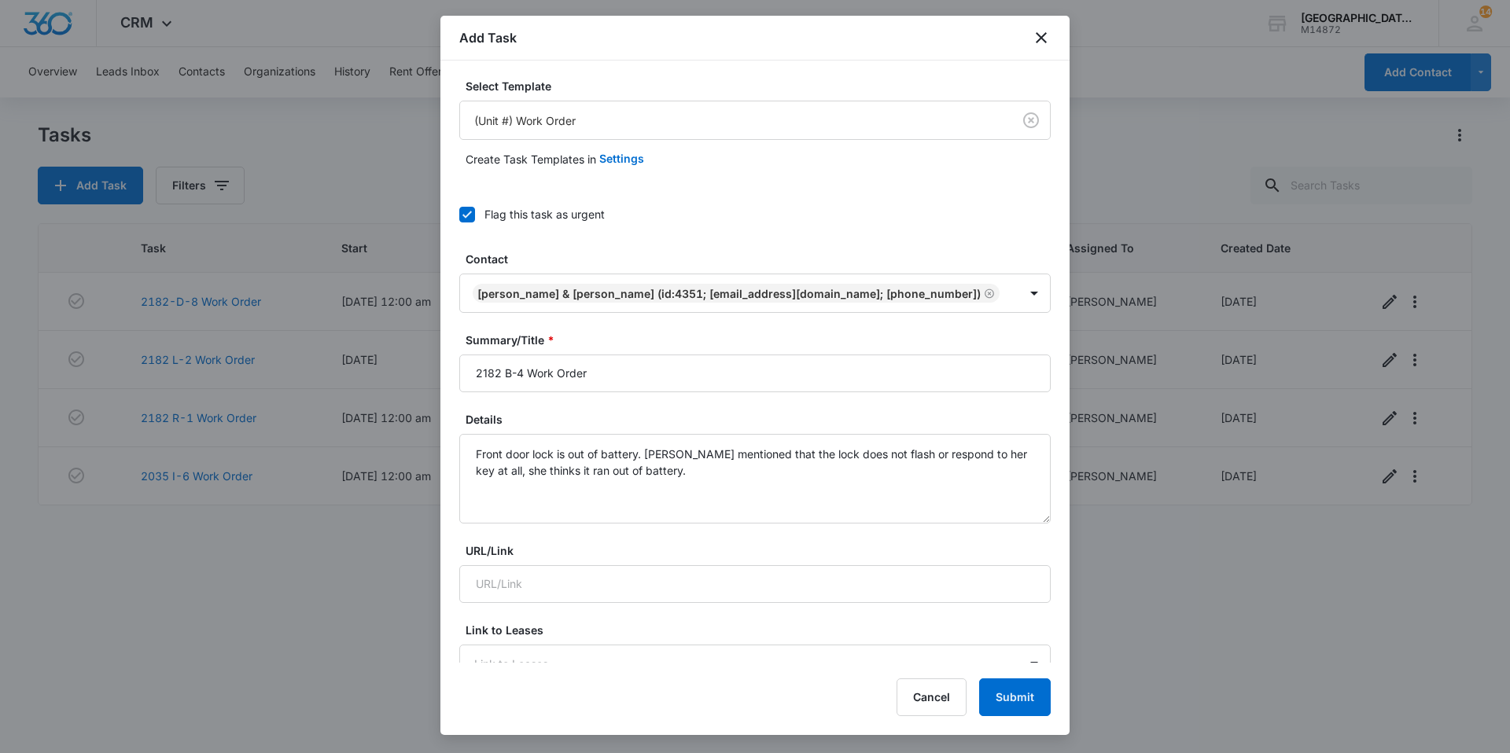
scroll to position [0, 0]
click at [752, 505] on button "Submit" at bounding box center [1015, 698] width 72 height 38
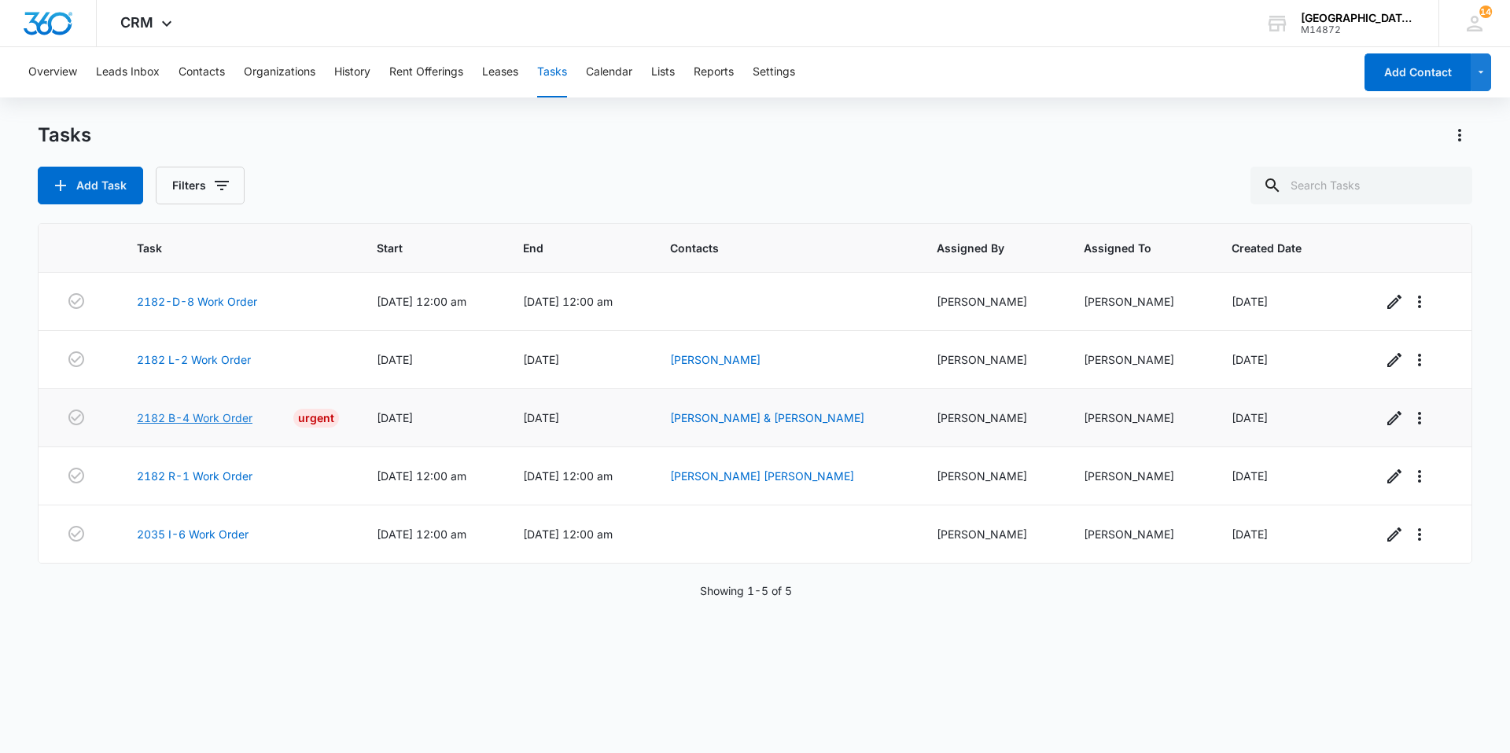
click at [193, 422] on link "2182 B-4 Work Order" at bounding box center [195, 418] width 116 height 17
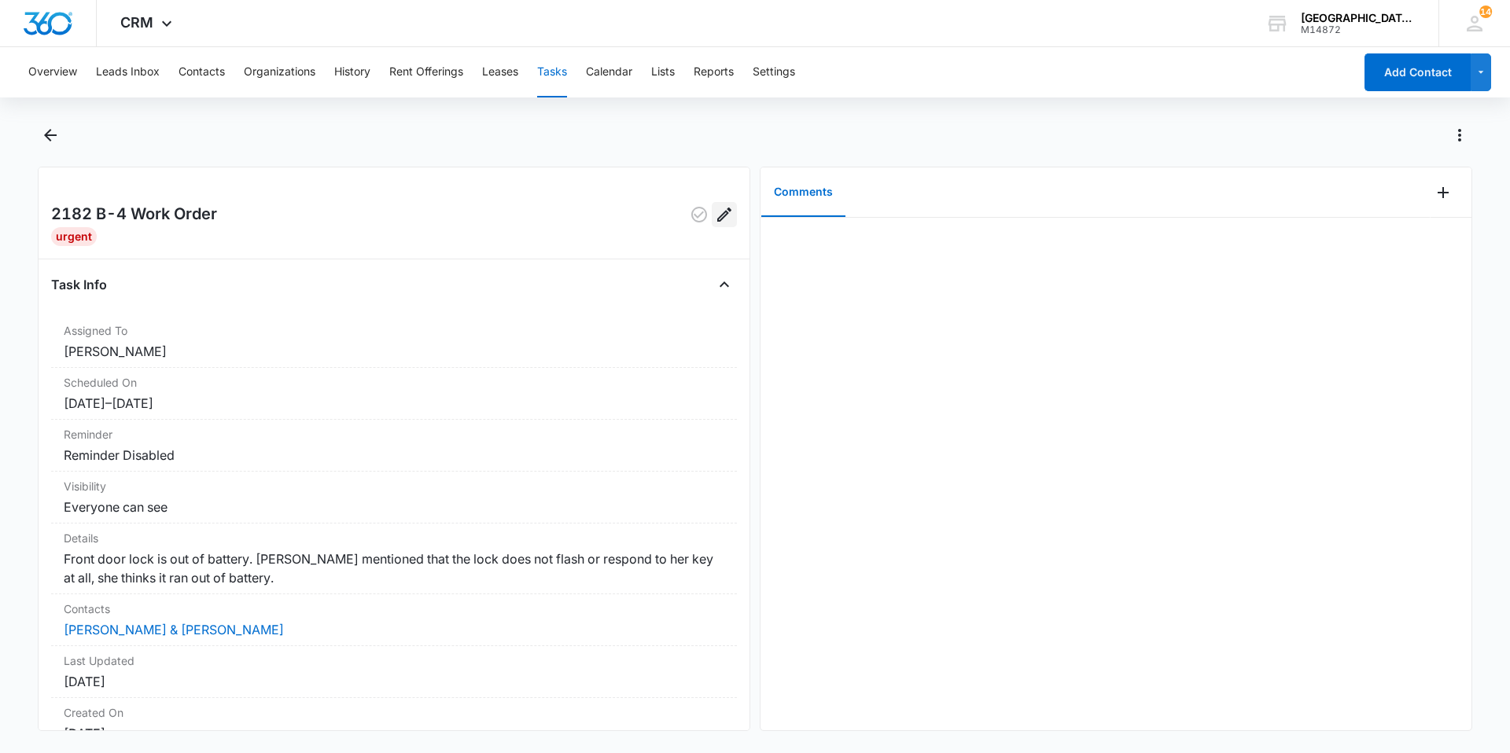
click at [715, 215] on icon "Edit" at bounding box center [724, 214] width 19 height 19
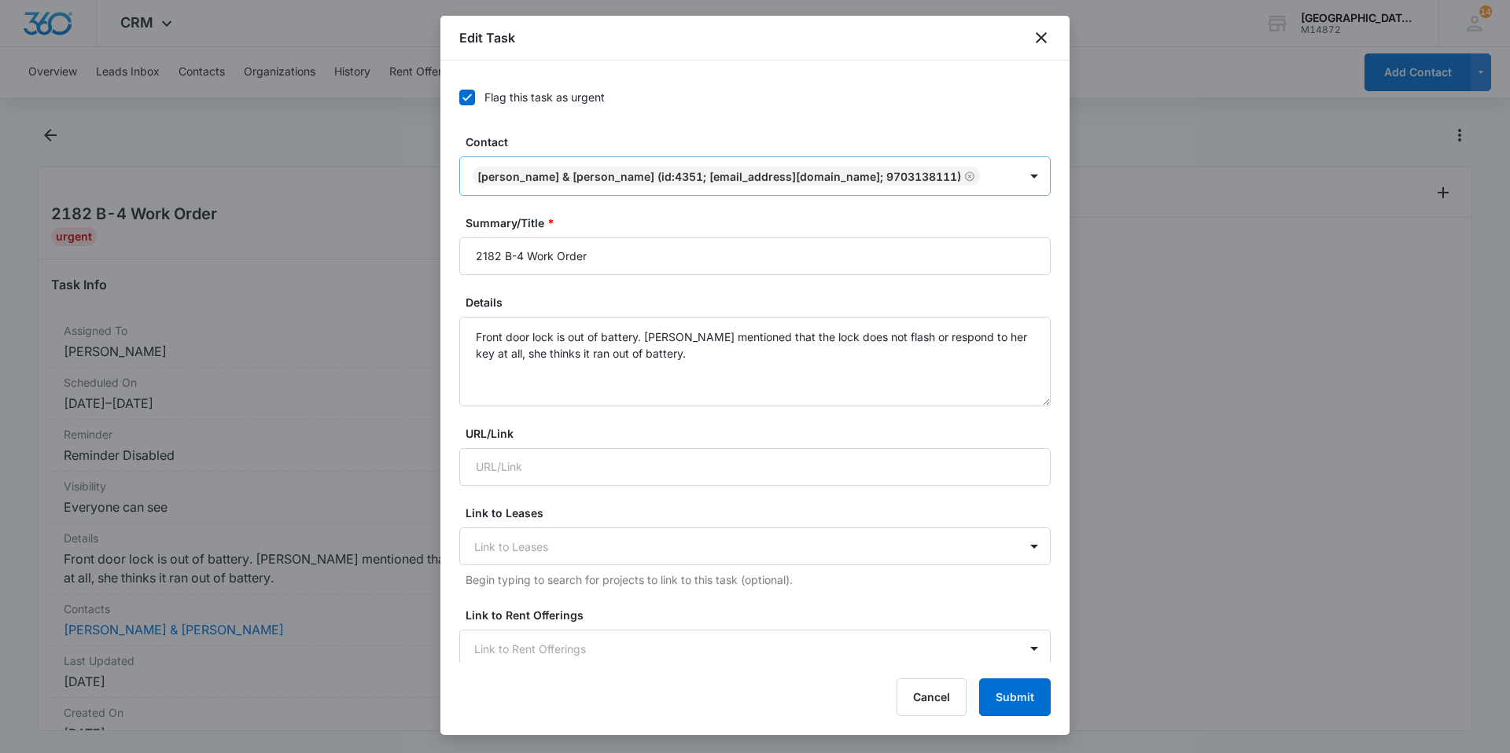
click at [964, 174] on icon "Remove Jaidyn Umphrey & Joey Hickey (ID:4351; jbumphreywork@gmail.com; 97031381…" at bounding box center [969, 177] width 11 height 12
click at [922, 175] on div at bounding box center [745, 176] width 543 height 20
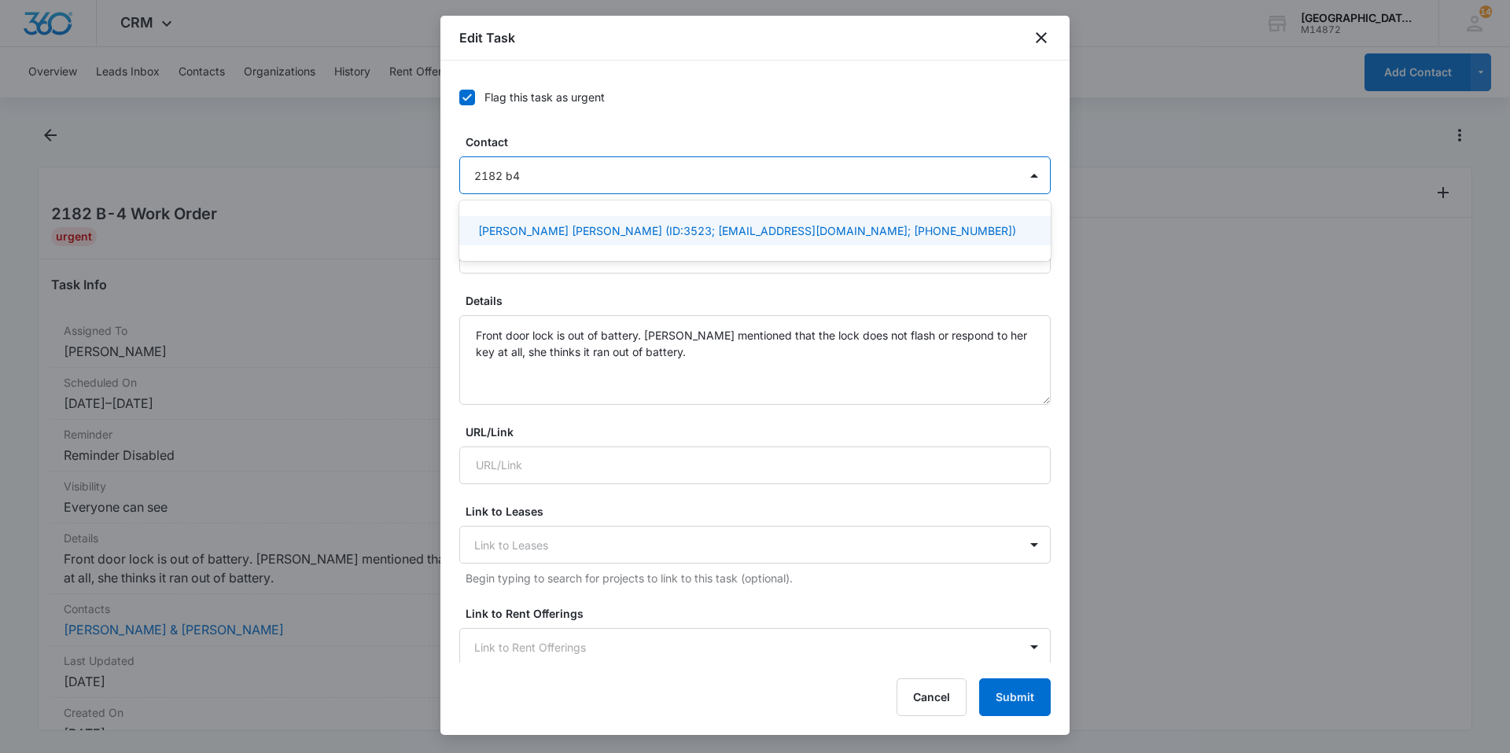
type input "2182 b4"
click at [919, 299] on label "Details" at bounding box center [760, 300] width 591 height 17
click at [919, 315] on textarea "Front door lock is out of battery. [PERSON_NAME] mentioned that the lock does n…" at bounding box center [754, 360] width 591 height 90
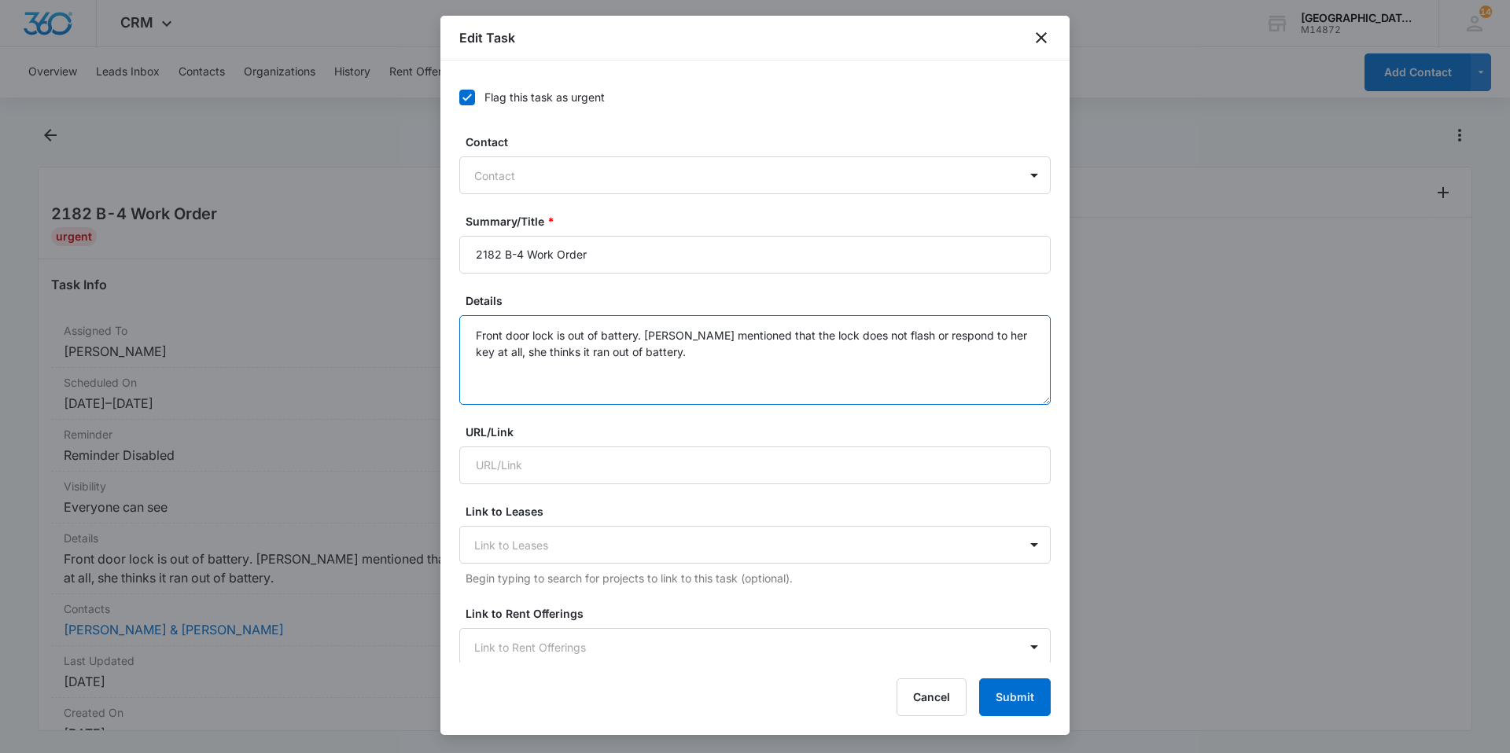
click at [532, 379] on textarea "Front door lock is out of battery. [PERSON_NAME] mentioned that the lock does n…" at bounding box center [754, 360] width 591 height 90
click at [675, 352] on textarea "Front door lock is out of battery. [PERSON_NAME] mentioned that the lock does n…" at bounding box center [754, 360] width 591 height 90
type textarea "Front door lock is out of battery. Tenant mentioned that the lock does not flas…"
click at [1021, 704] on button "Submit" at bounding box center [1015, 698] width 72 height 38
